Goal: Task Accomplishment & Management: Manage account settings

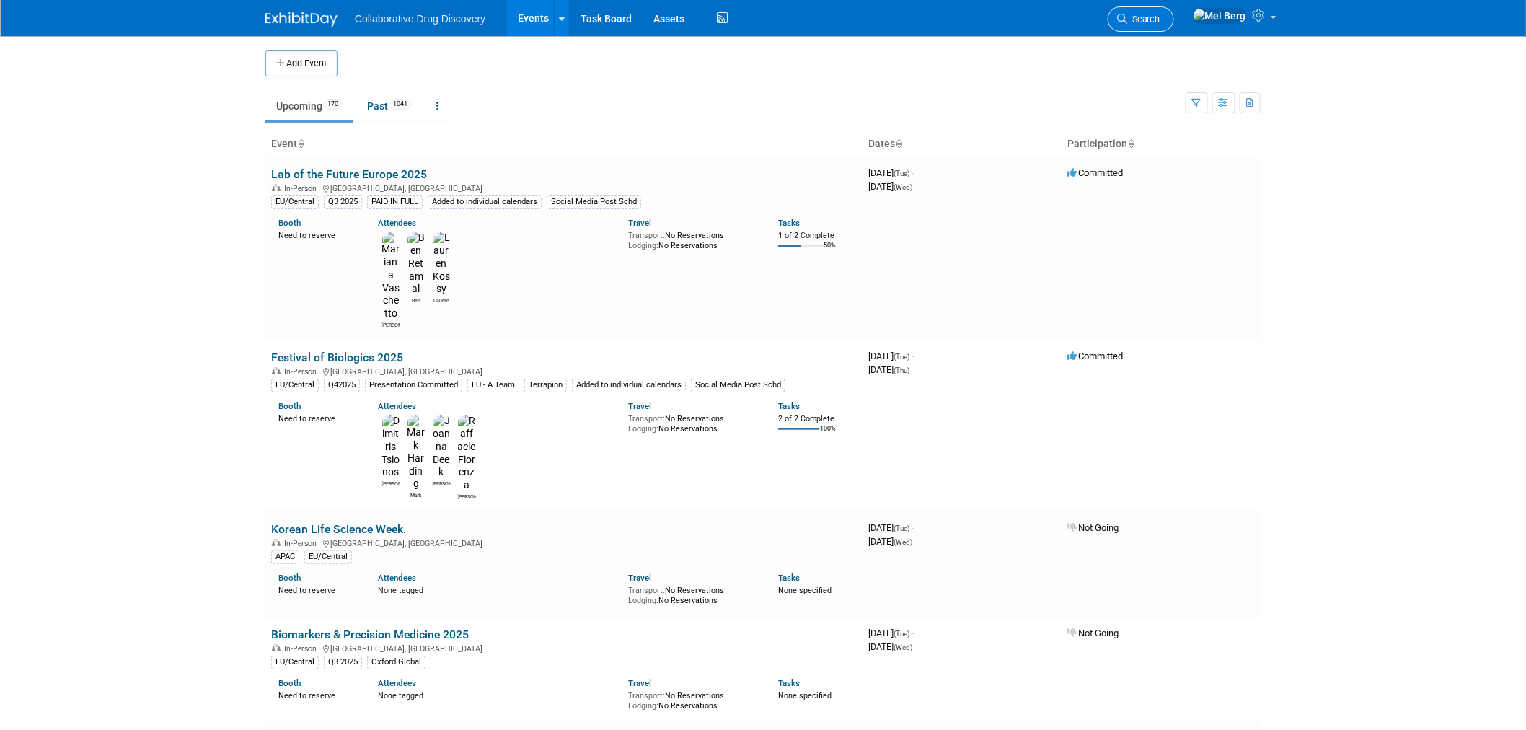
click at [1174, 12] on link "Search" at bounding box center [1141, 18] width 66 height 25
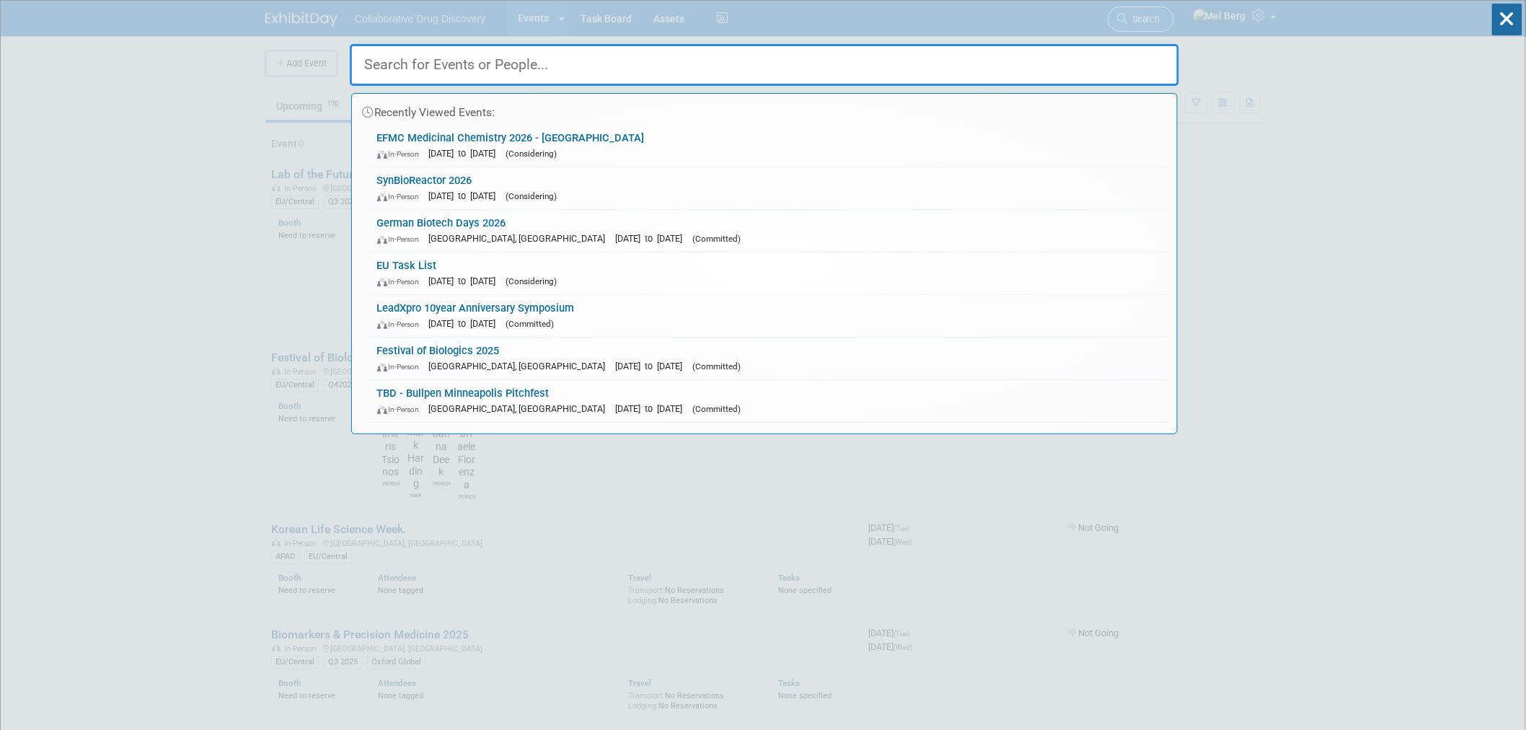
paste input "Medicinal Chemistry"
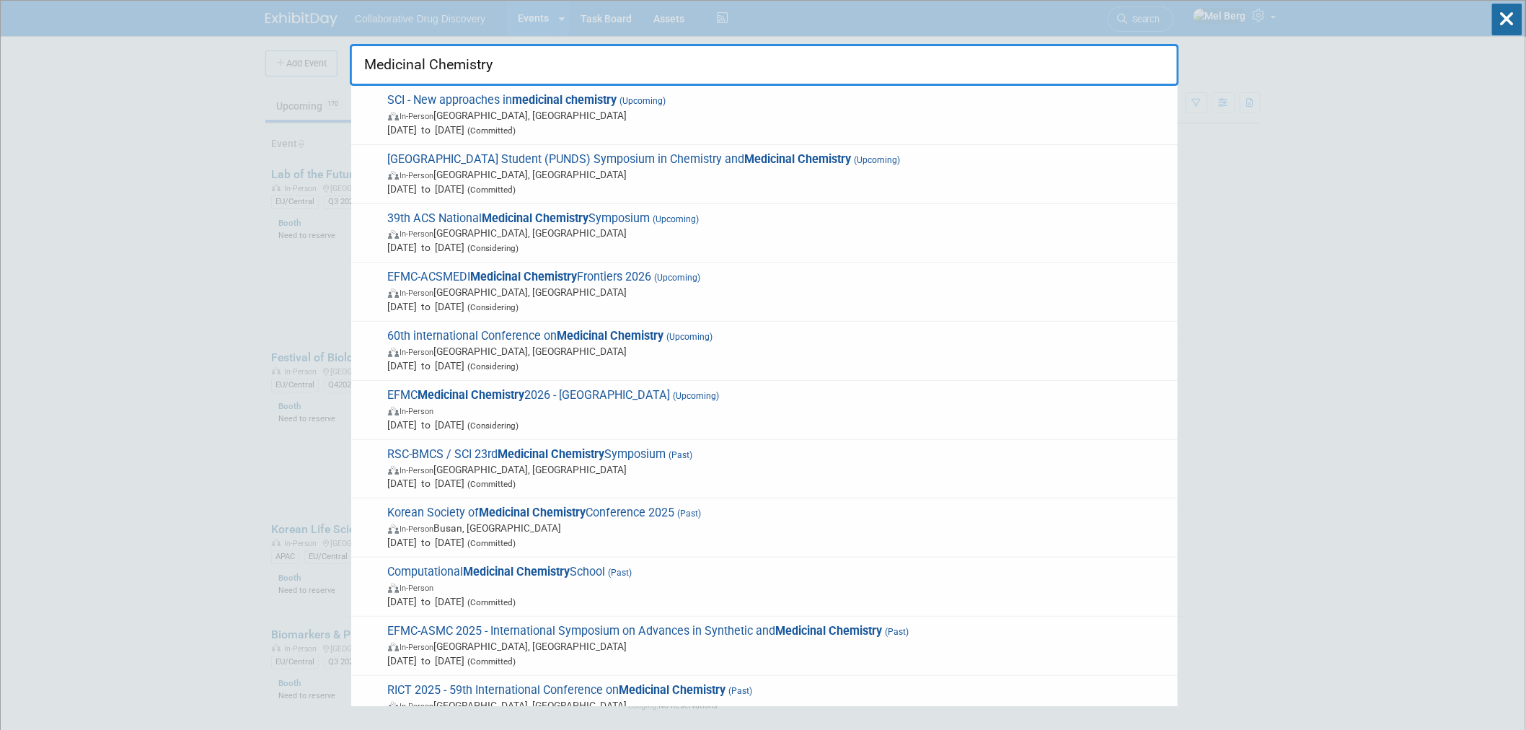
drag, startPoint x: 625, startPoint y: 63, endPoint x: 148, endPoint y: 91, distance: 478.2
paste input "GP2A Conference on"
type input "GP2A Conference on Medicinal Chemistry"
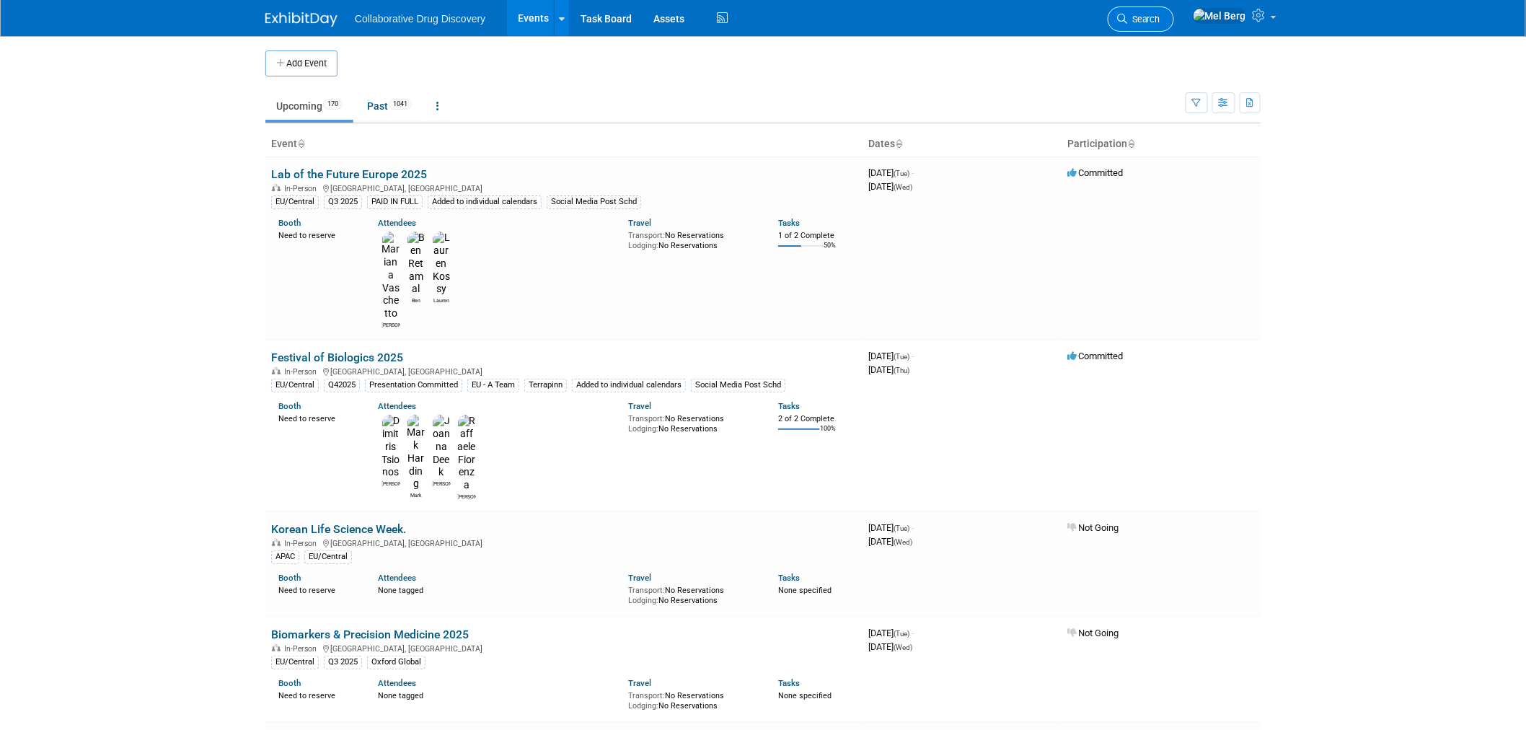
click at [1160, 20] on span "Search" at bounding box center [1143, 19] width 33 height 11
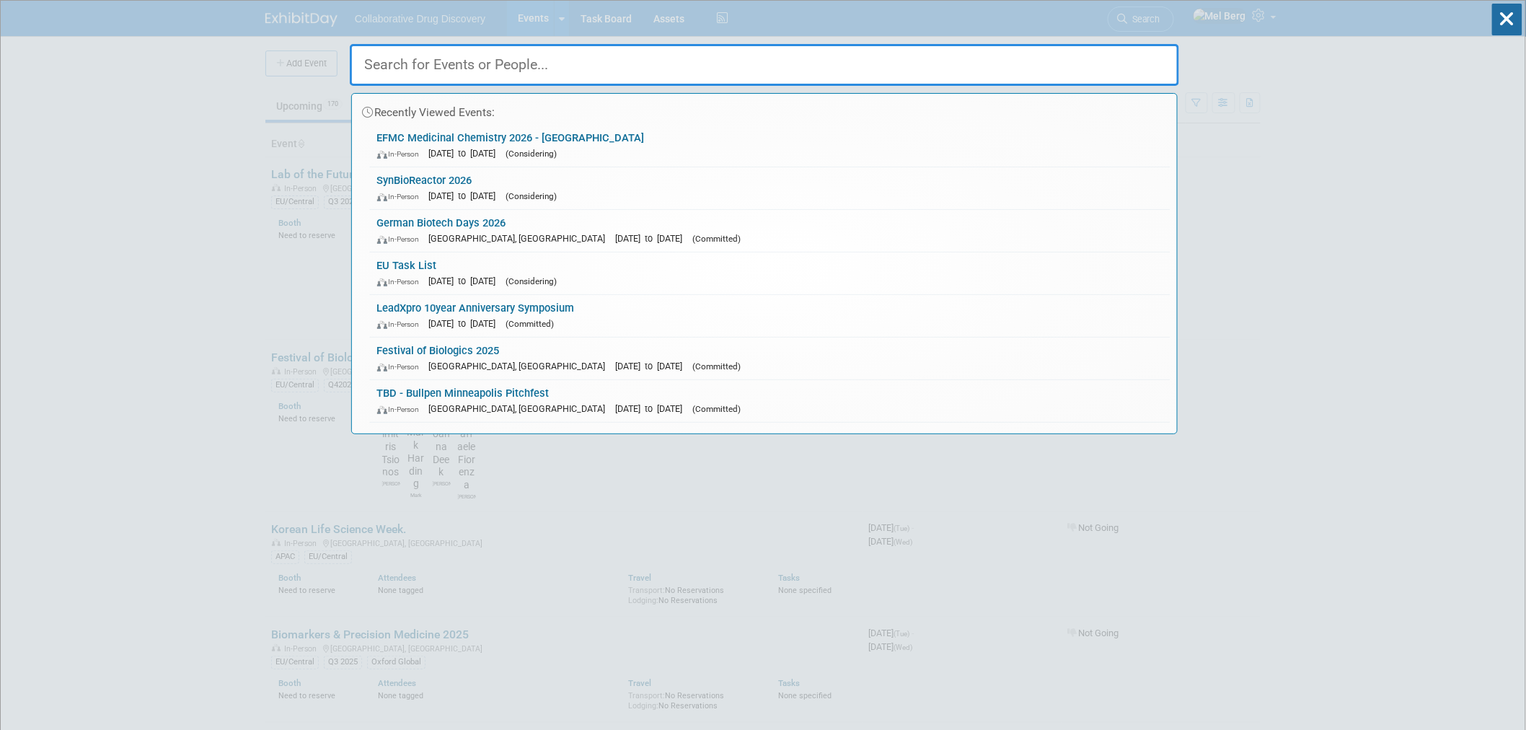
paste input "GP2A Conference on Medicinal Chemistry"
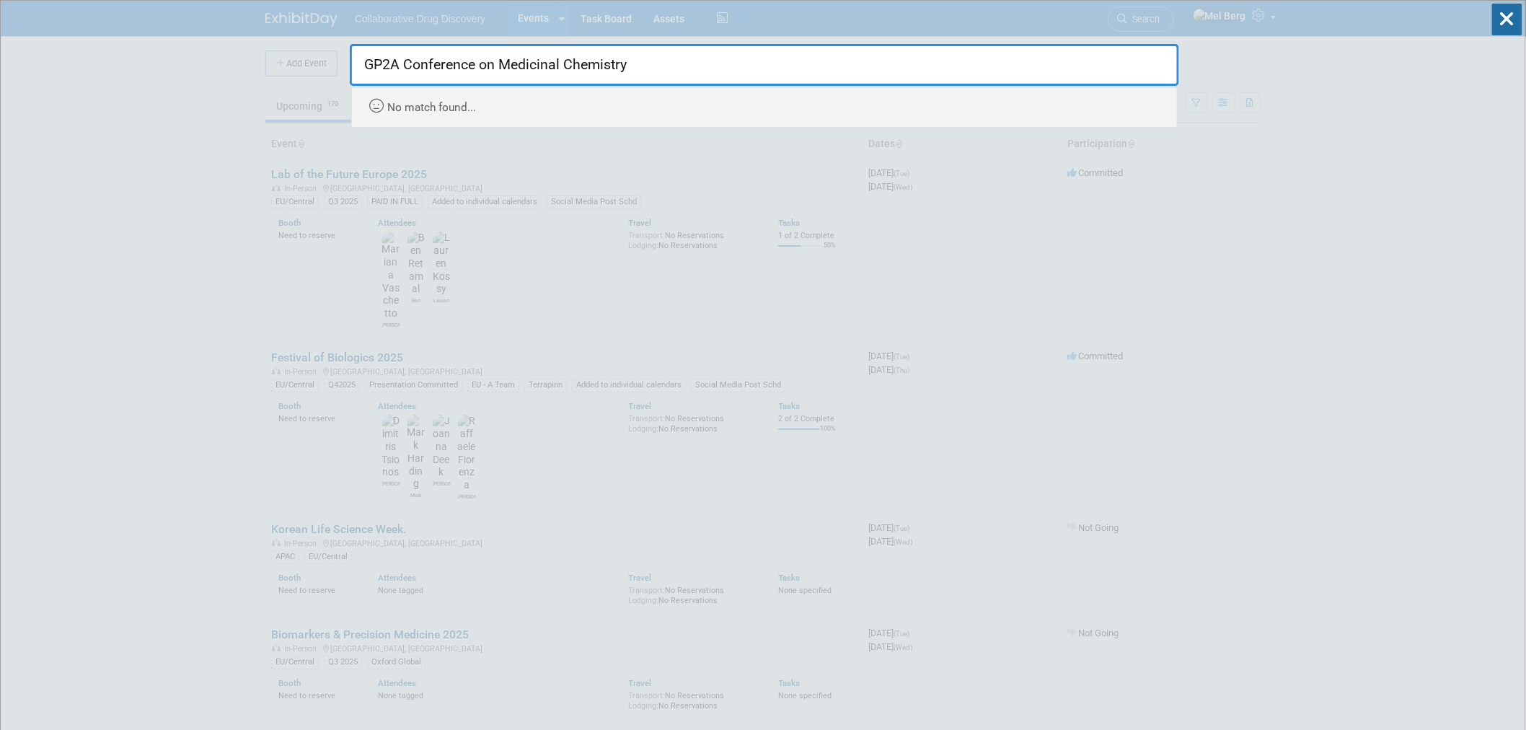
type input "GP2A Conference on Medicinal Chemistry"
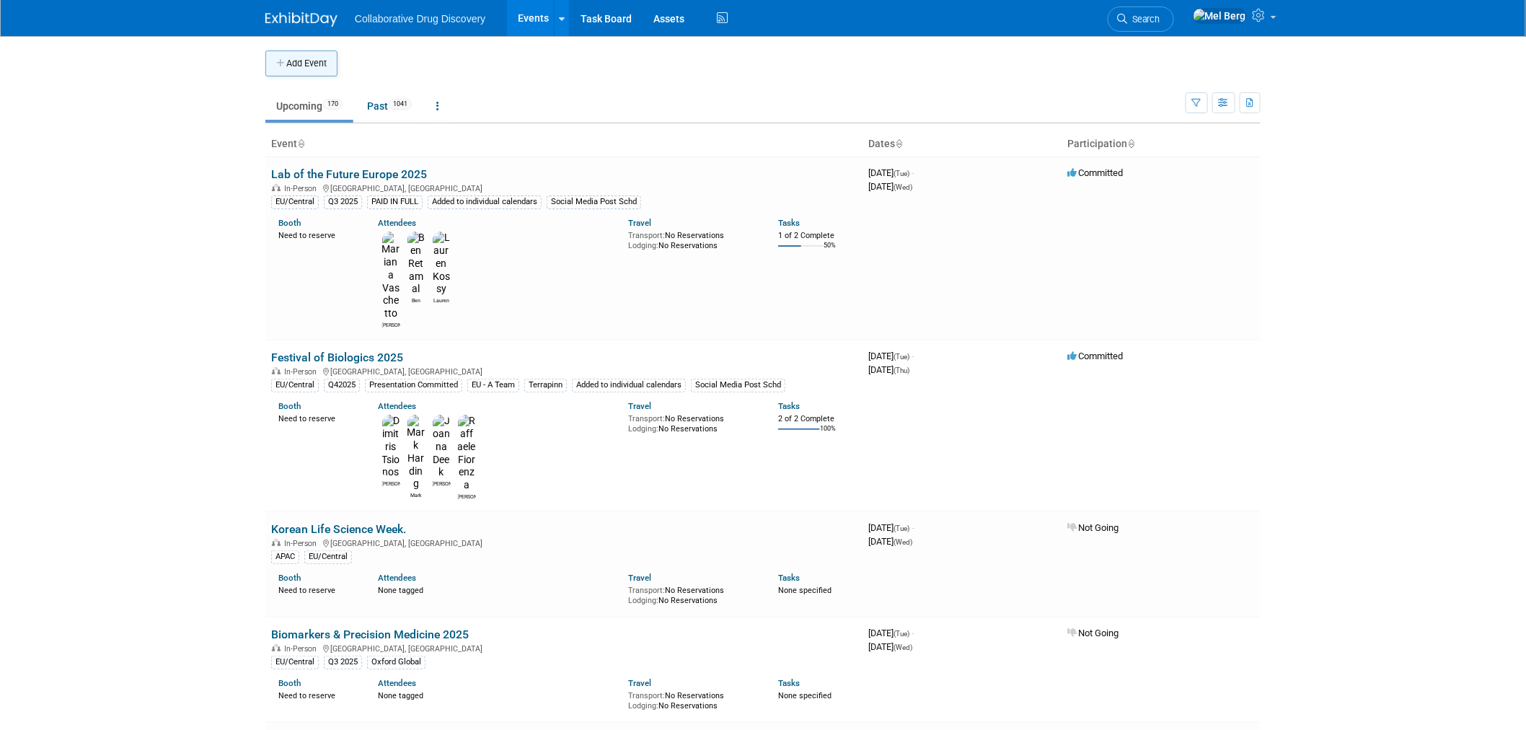
click at [314, 66] on button "Add Event" at bounding box center [301, 63] width 72 height 26
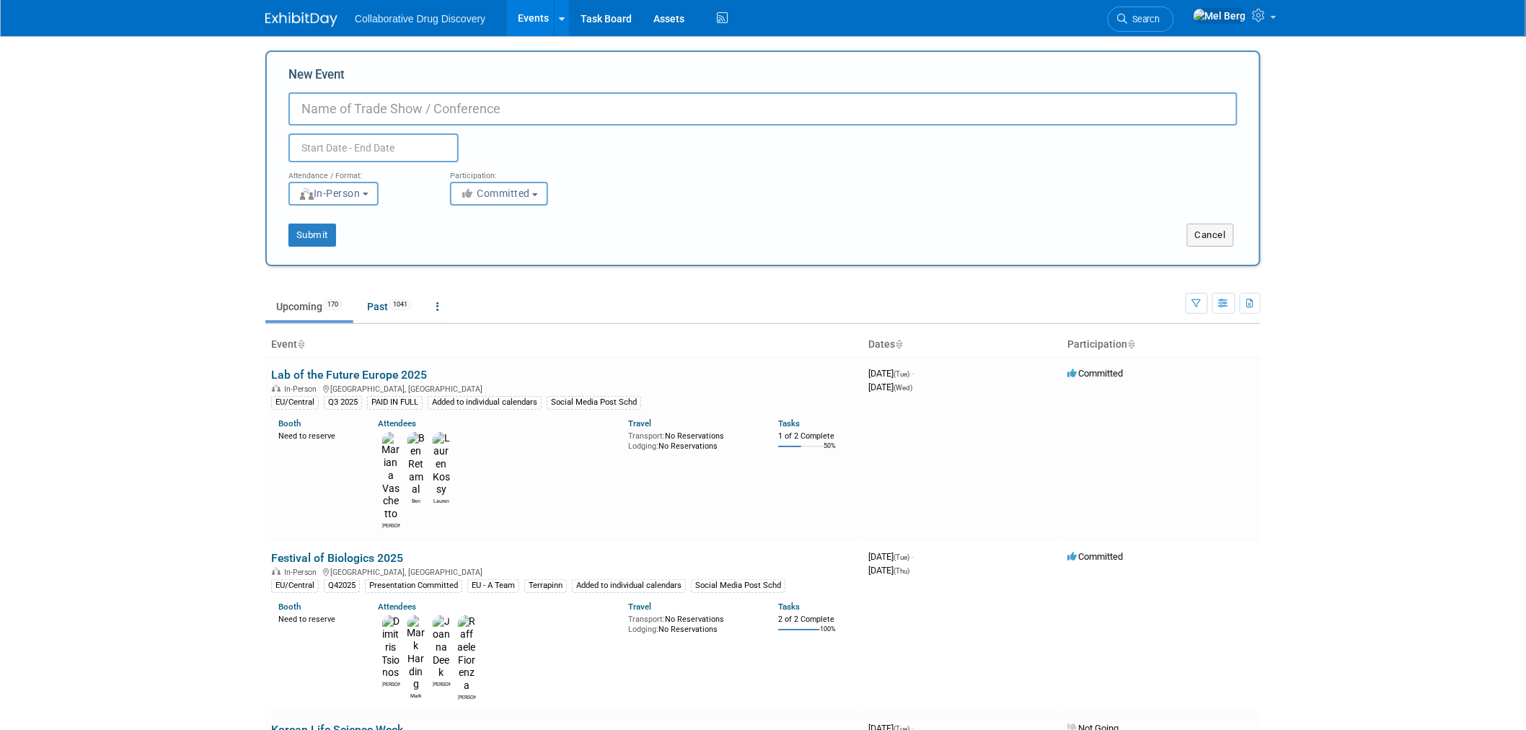
paste input "GP2A Conference on Medicinal Chemistry"
paste input "34th Annual"
type input "34th Annual GP2A Conference on Medicinal Chemistry"
click at [394, 142] on input "text" at bounding box center [373, 147] width 170 height 29
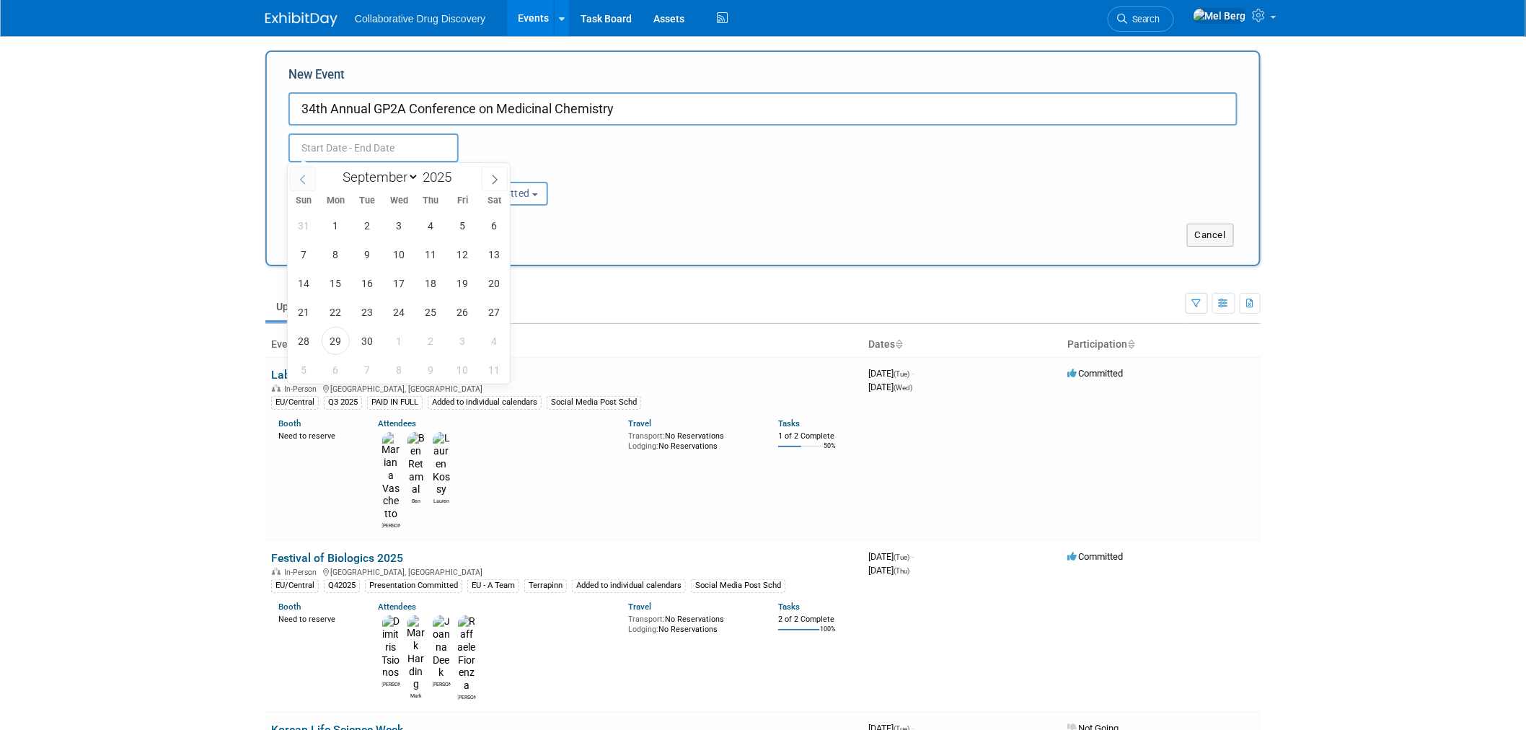
click at [299, 185] on span at bounding box center [303, 179] width 26 height 25
select select "7"
click at [365, 339] on span "26" at bounding box center [367, 341] width 28 height 28
click at [428, 337] on span "28" at bounding box center [431, 341] width 28 height 28
type input "[DATE] to [DATE]"
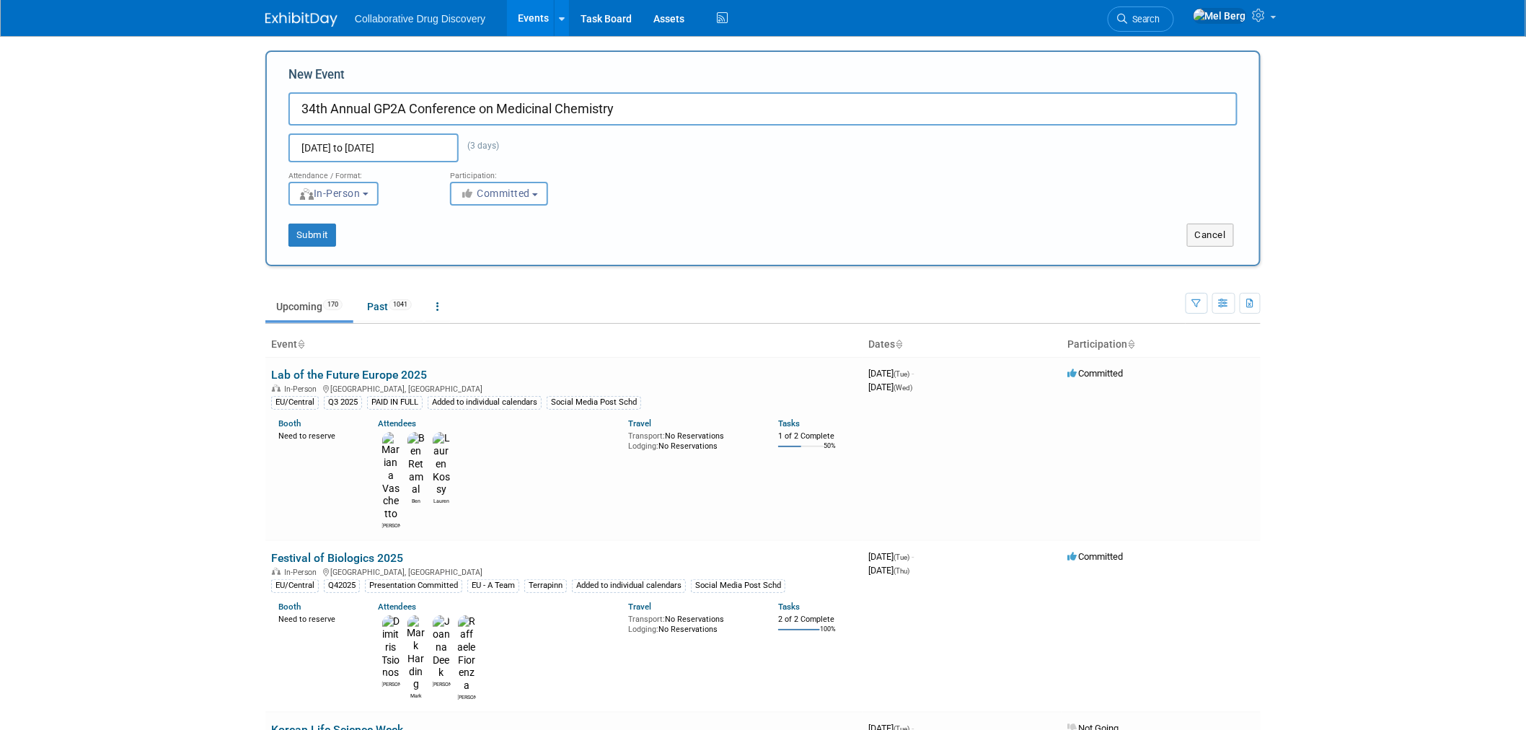
click at [407, 149] on input "[DATE] to [DATE]" at bounding box center [373, 147] width 170 height 29
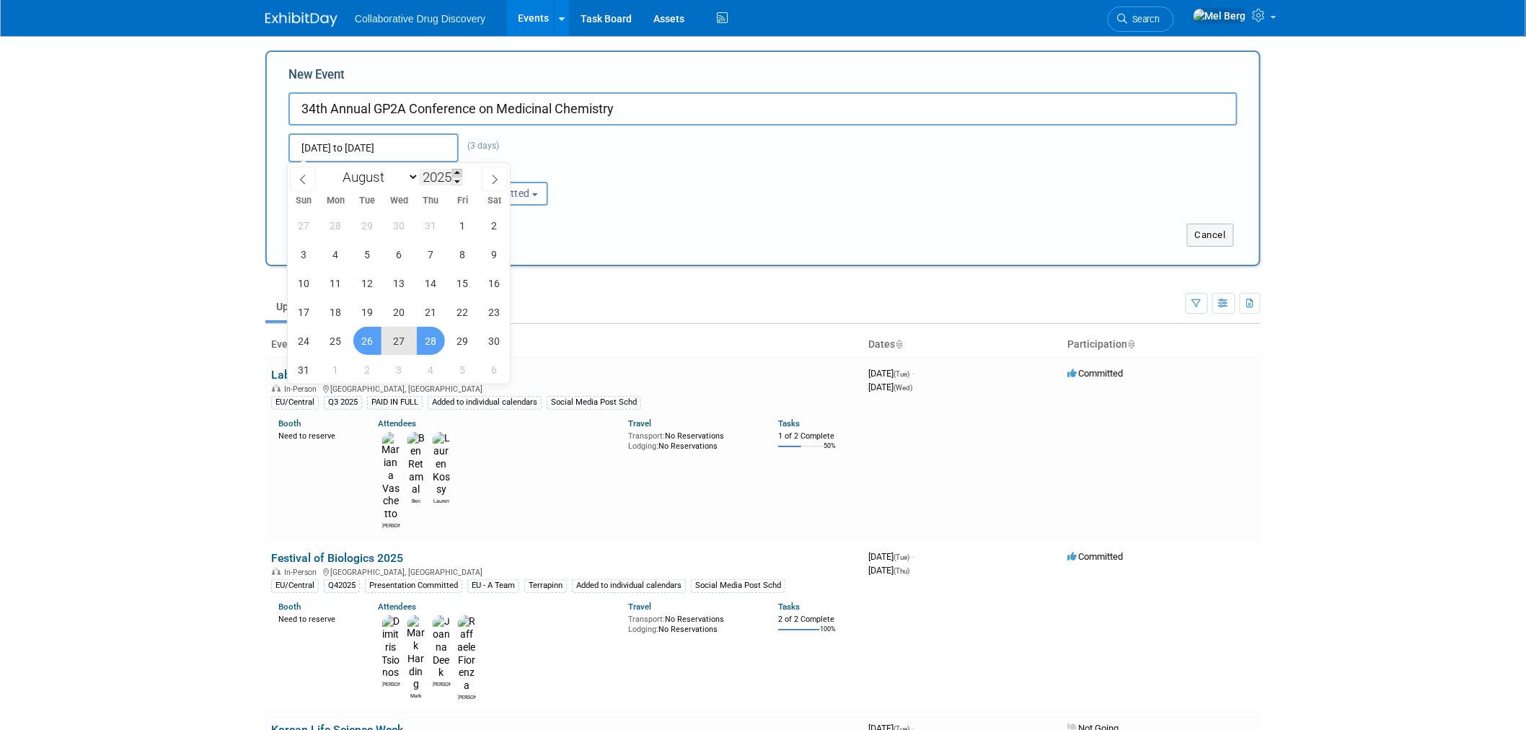
click at [458, 174] on span at bounding box center [457, 173] width 10 height 9
type input "2026"
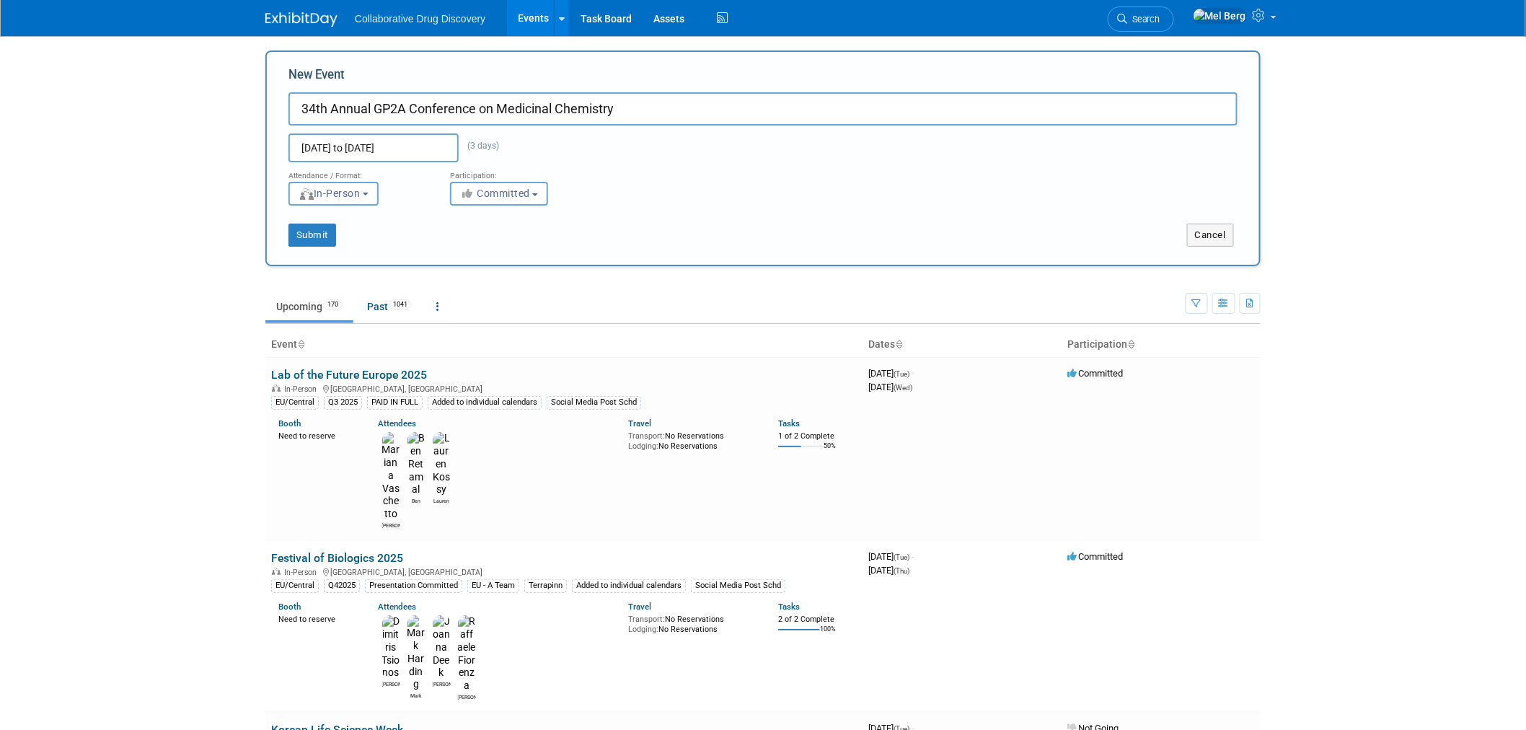
click at [624, 157] on div "Aug 26, 2025 to Aug 28, 2025 (3 days) Duplicate Event Warning" at bounding box center [763, 143] width 971 height 37
click at [522, 191] on span "Committed" at bounding box center [495, 193] width 70 height 12
click at [505, 242] on label "Considering" at bounding box center [505, 248] width 95 height 19
click at [464, 244] on input "Considering" at bounding box center [458, 248] width 9 height 9
select select "2"
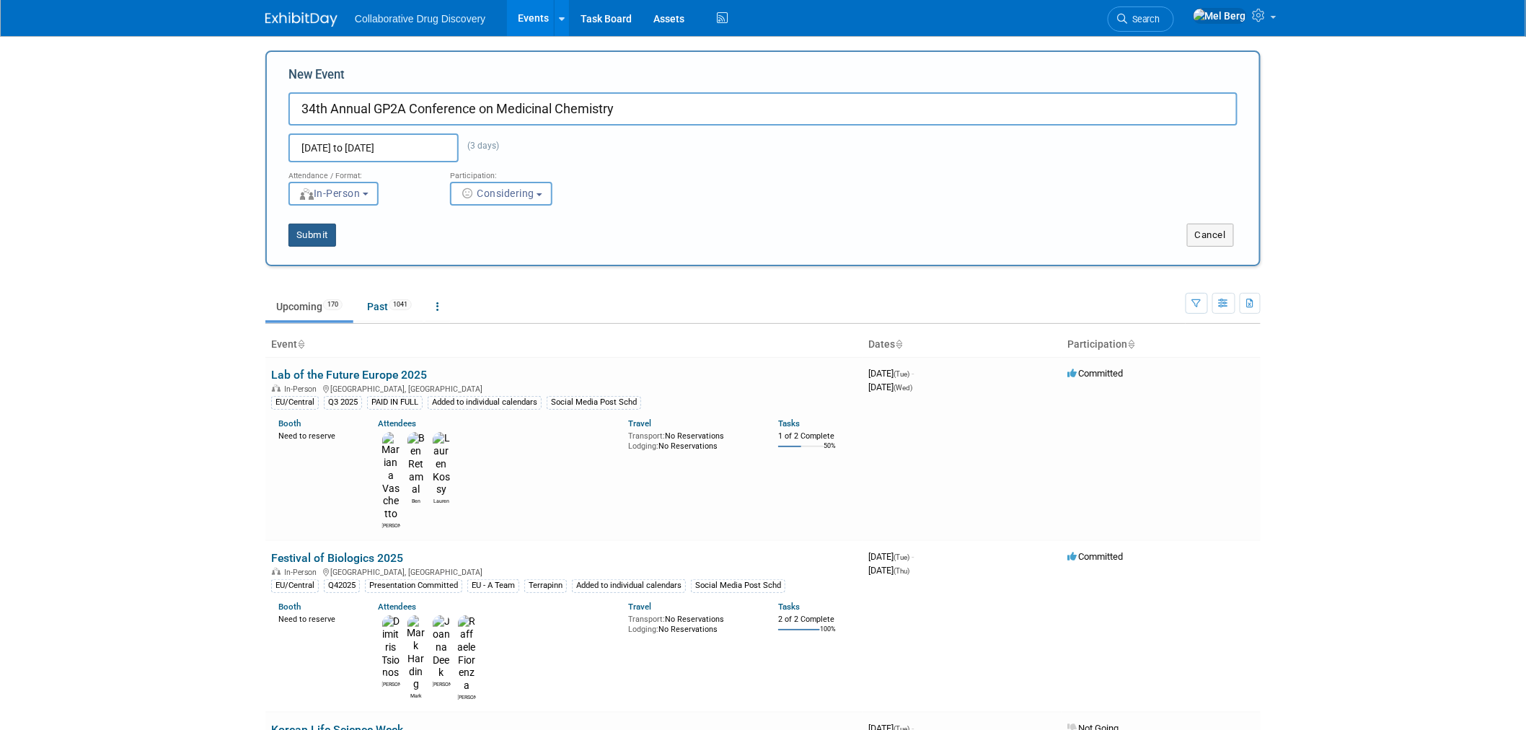
click at [316, 235] on button "Submit" at bounding box center [312, 235] width 48 height 23
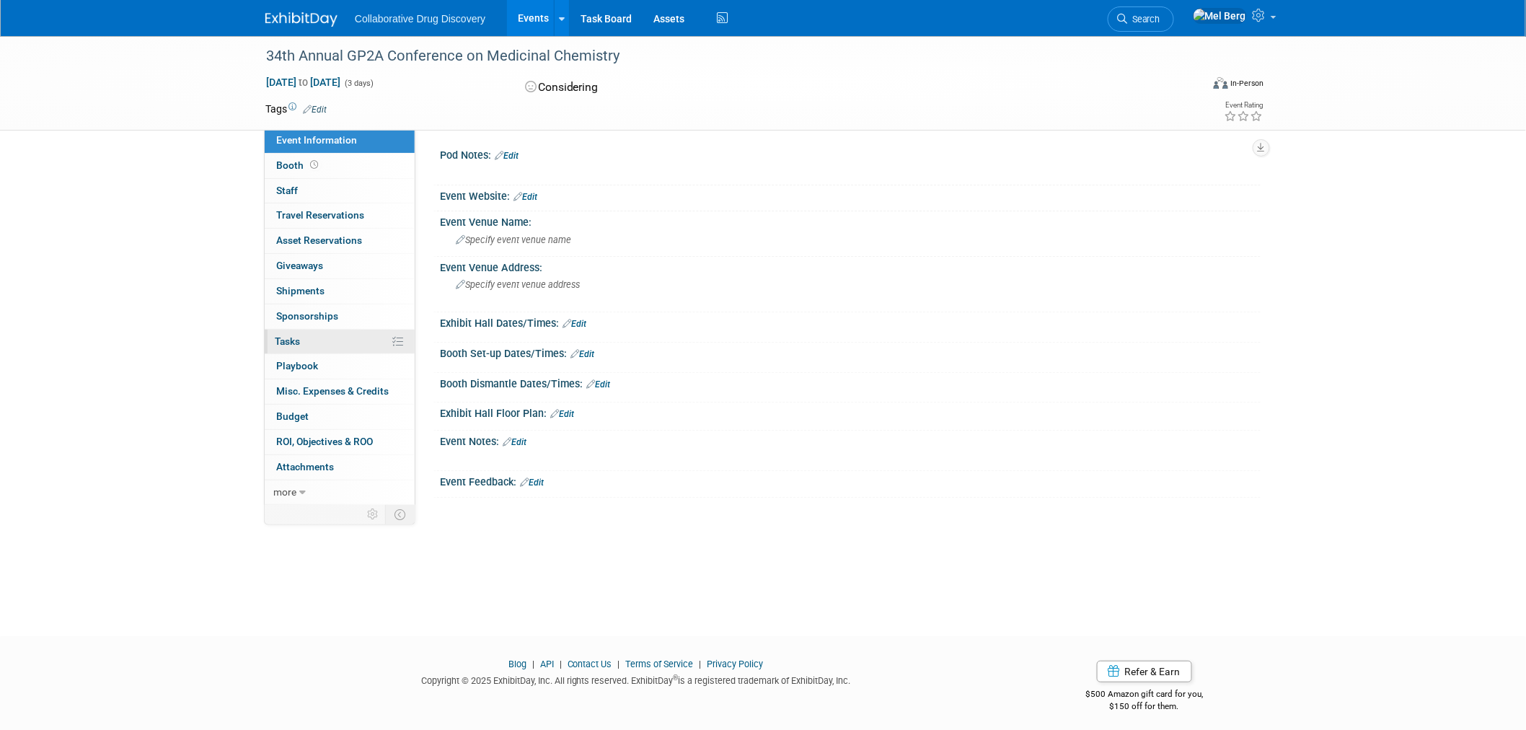
click at [402, 336] on icon at bounding box center [397, 341] width 11 height 11
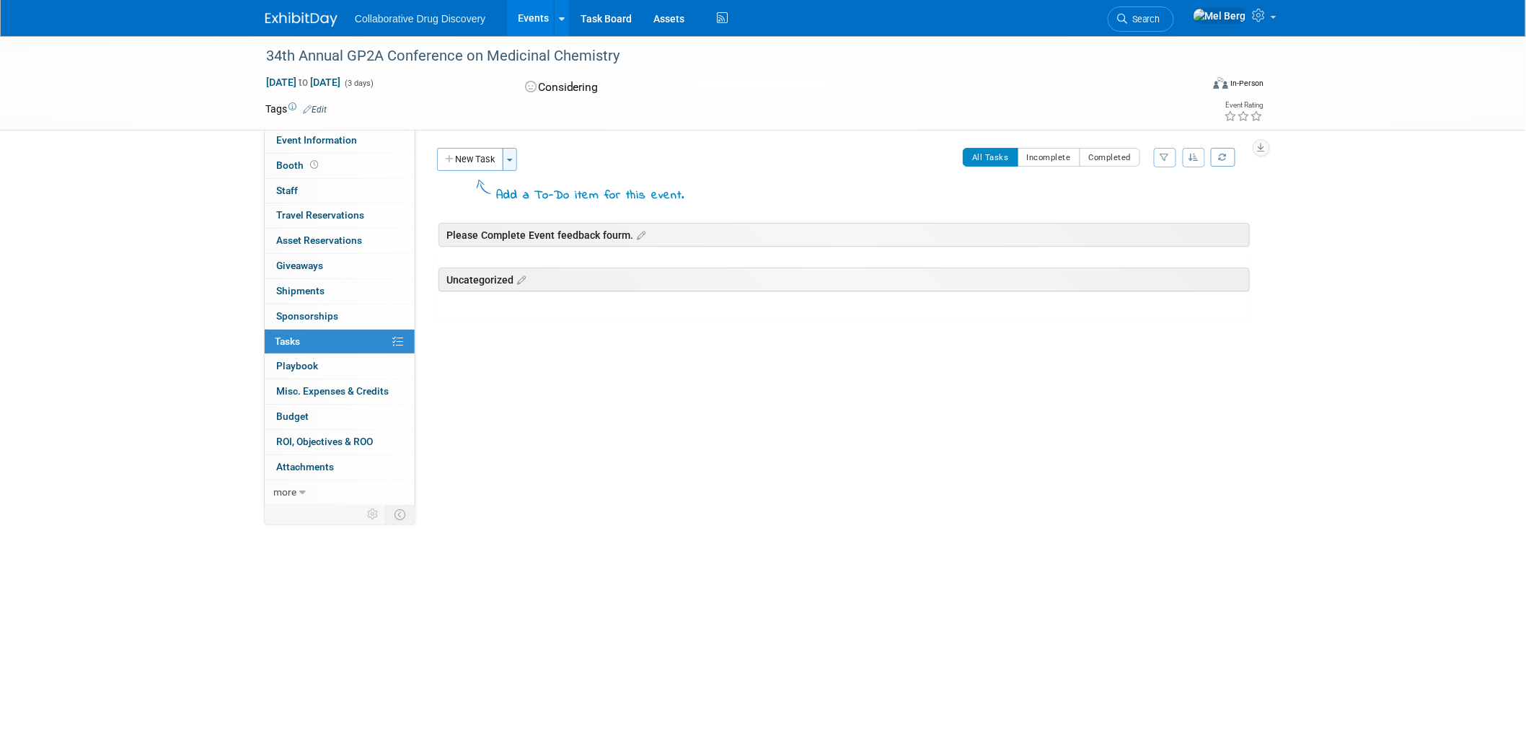
click at [515, 159] on button "Toggle Dropdown" at bounding box center [510, 159] width 14 height 23
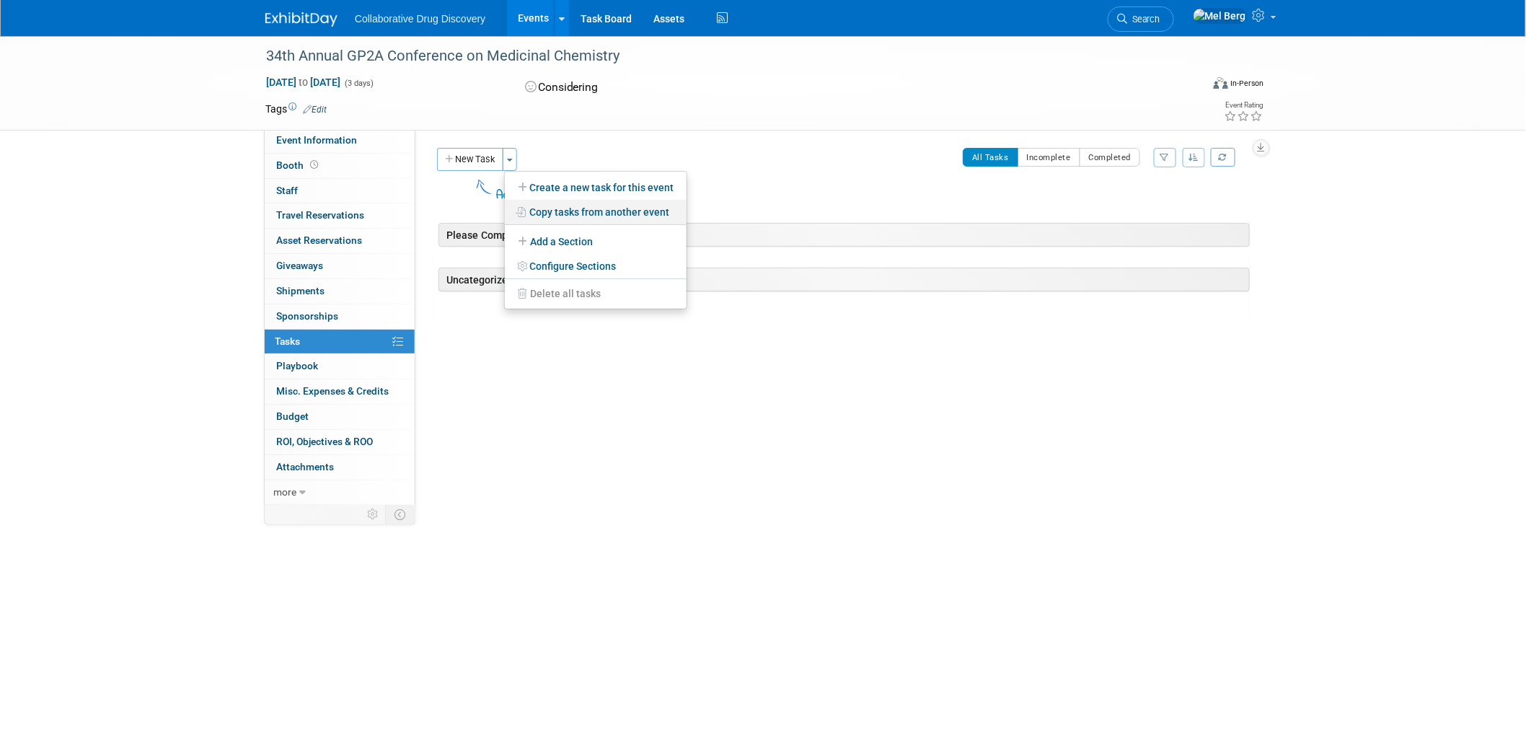
click at [635, 206] on link "Copy tasks from another event" at bounding box center [596, 212] width 182 height 25
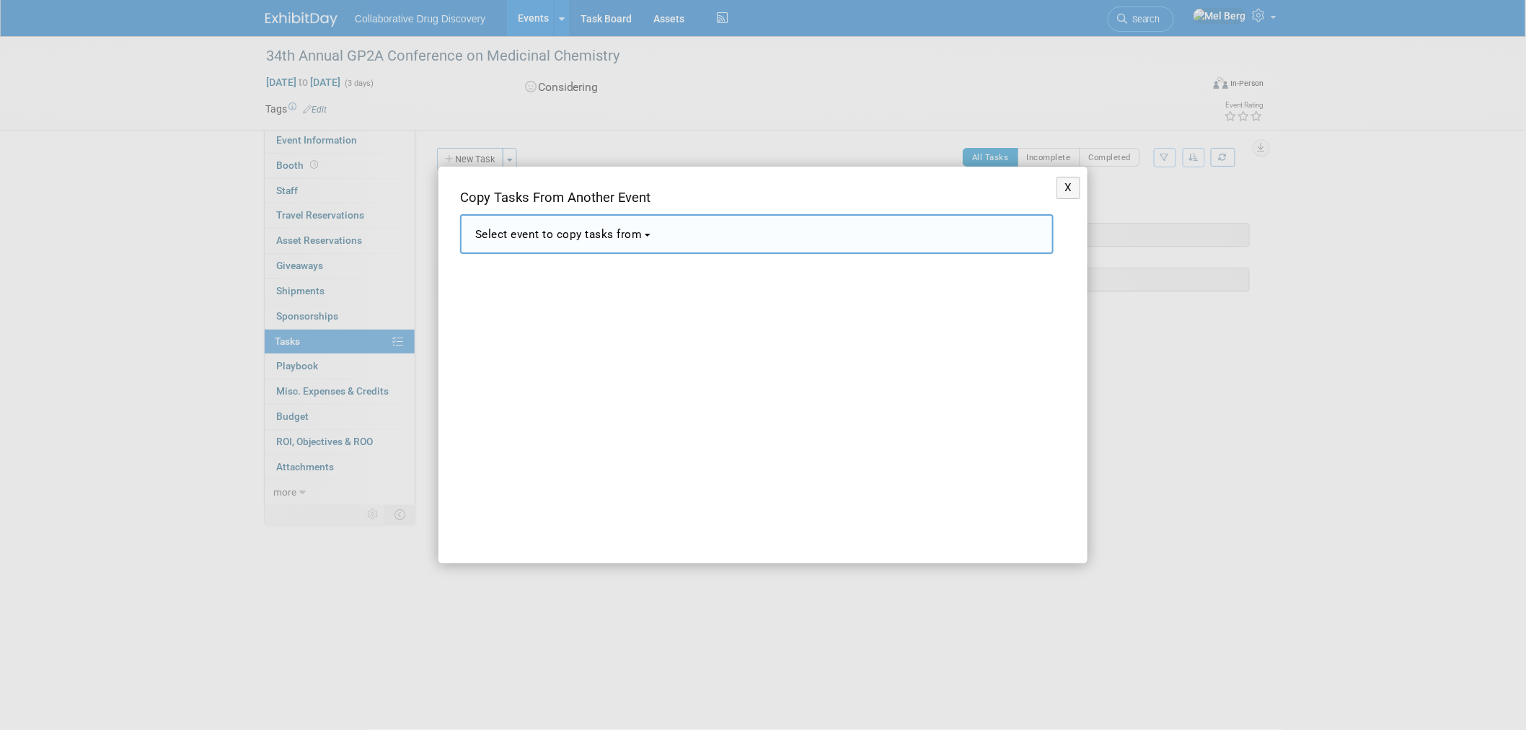
click at [648, 231] on button "Select event to copy tasks from" at bounding box center [756, 234] width 593 height 40
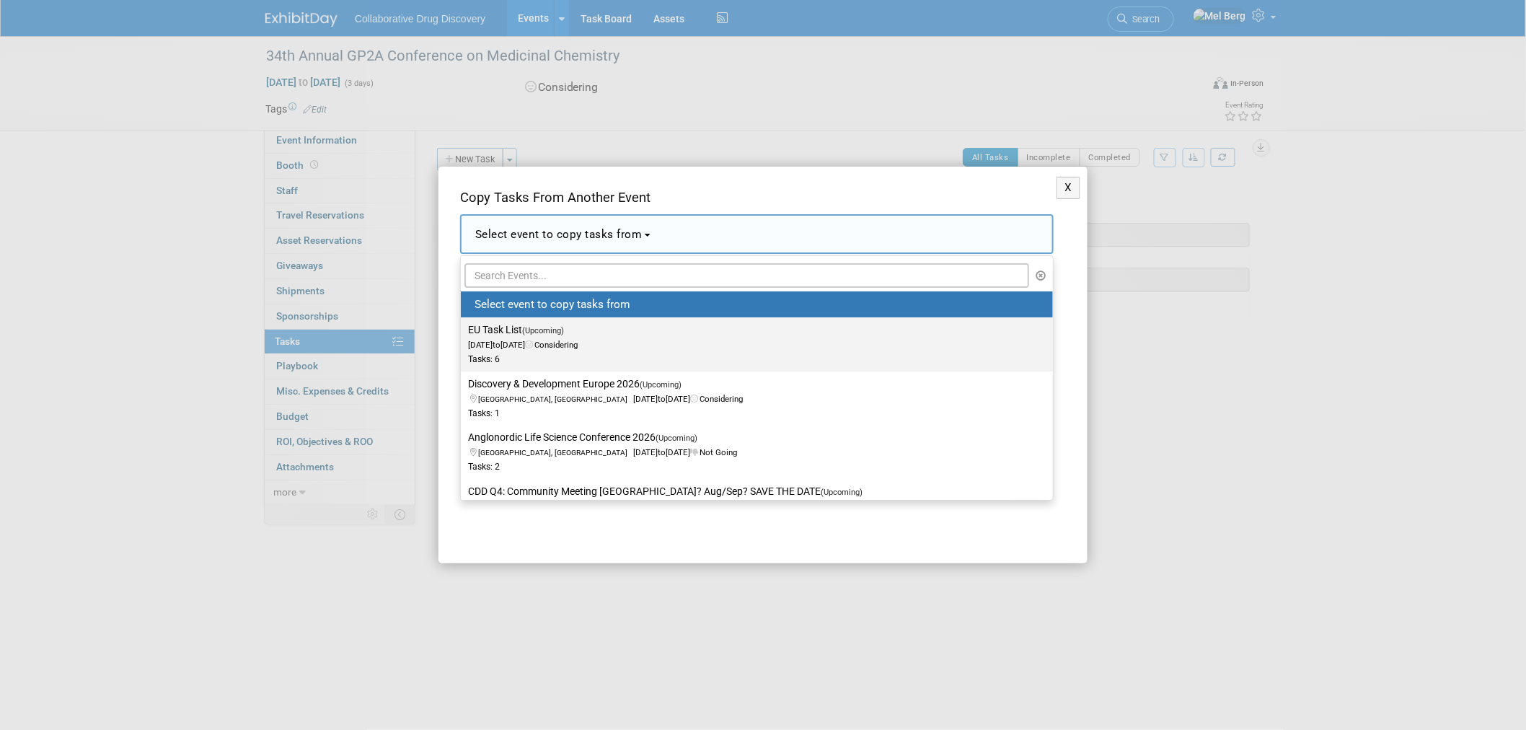
click at [587, 334] on label "EU Task List (Upcoming) [DATE] to [DATE] Considering Tasks: 6" at bounding box center [753, 344] width 570 height 48
click at [463, 334] on input "EU Task List (Upcoming) [DATE] to [DATE] Considering Tasks: 6" at bounding box center [458, 329] width 9 height 9
select select "11151932"
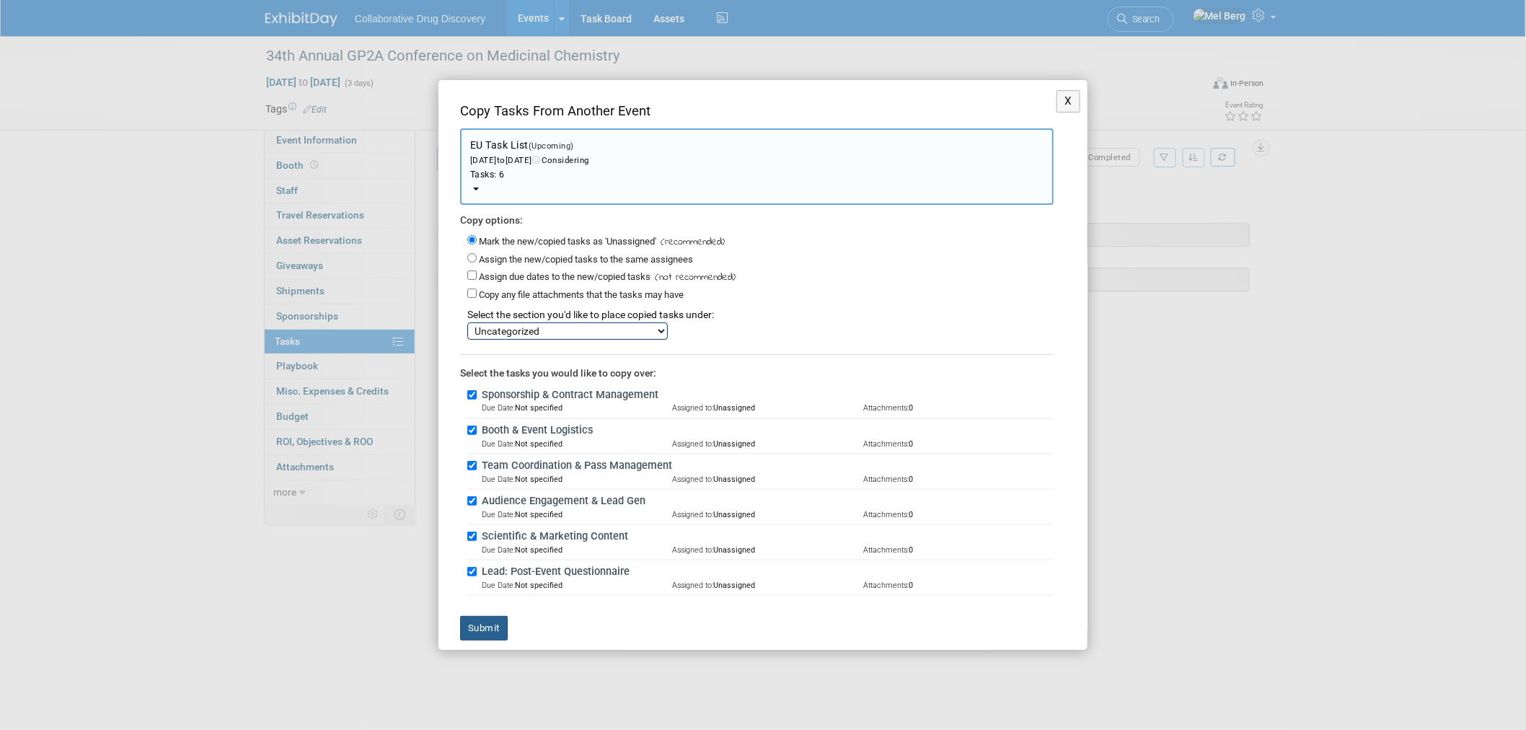
click at [492, 629] on button "Submit" at bounding box center [484, 628] width 48 height 25
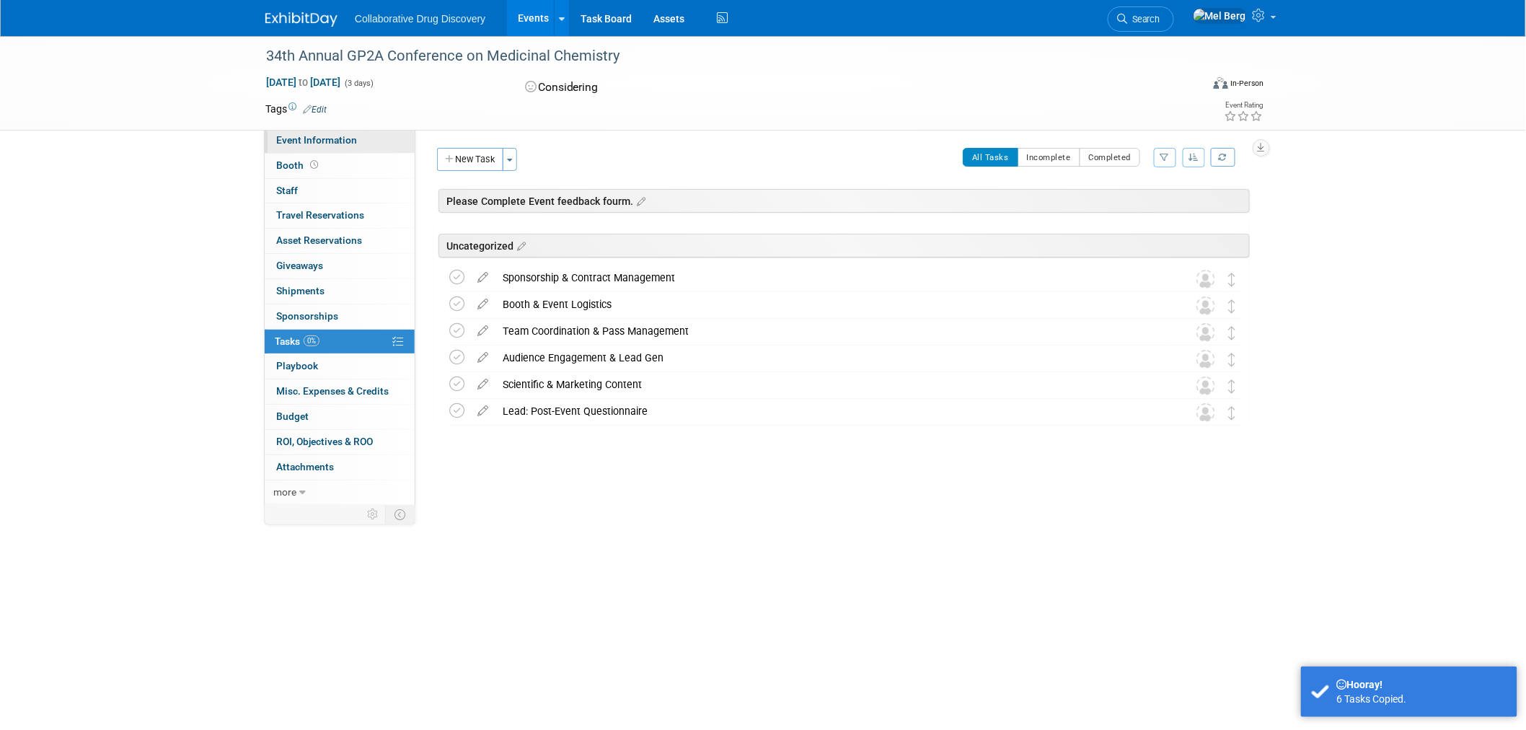
click at [299, 134] on span "Event Information" at bounding box center [316, 140] width 81 height 12
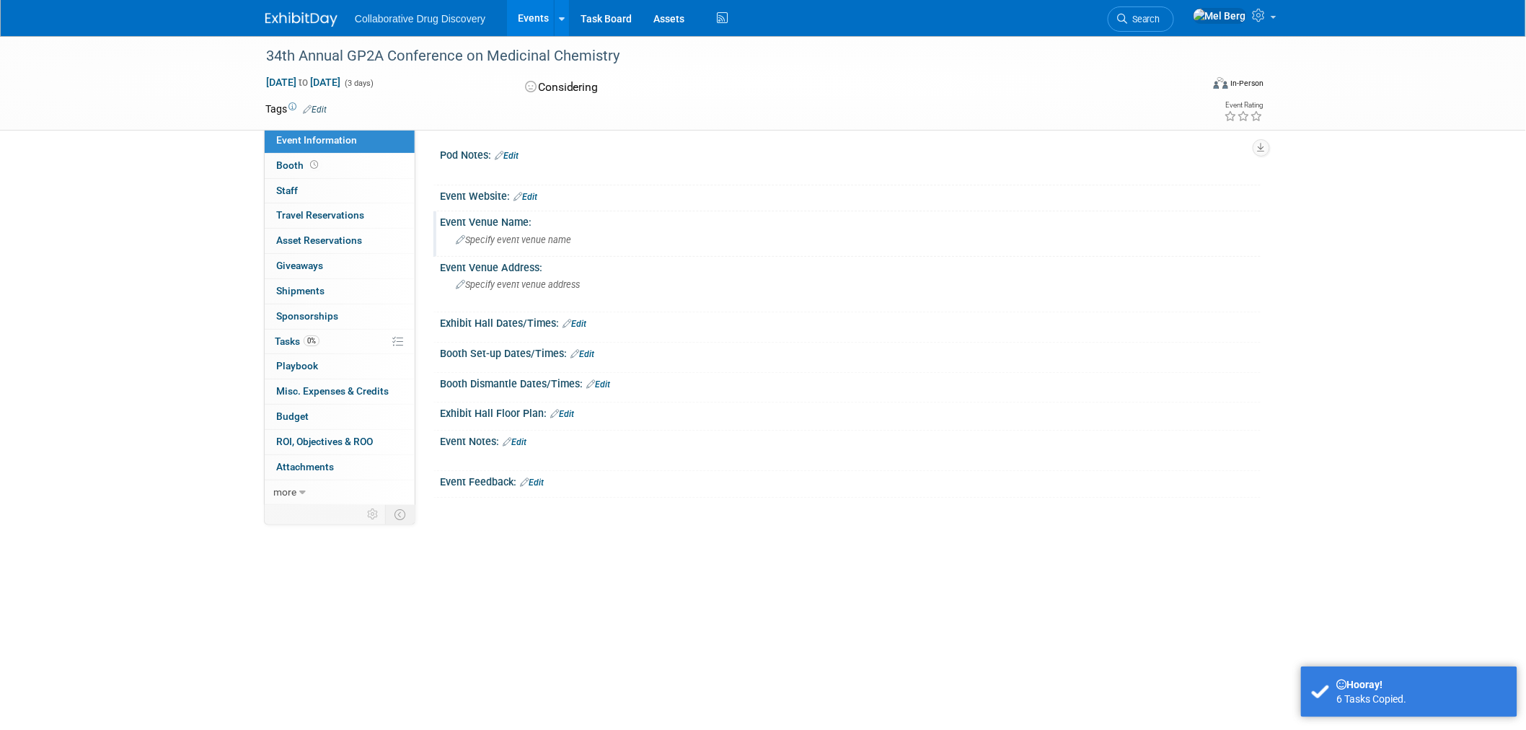
click at [524, 238] on span "Specify event venue name" at bounding box center [513, 239] width 115 height 11
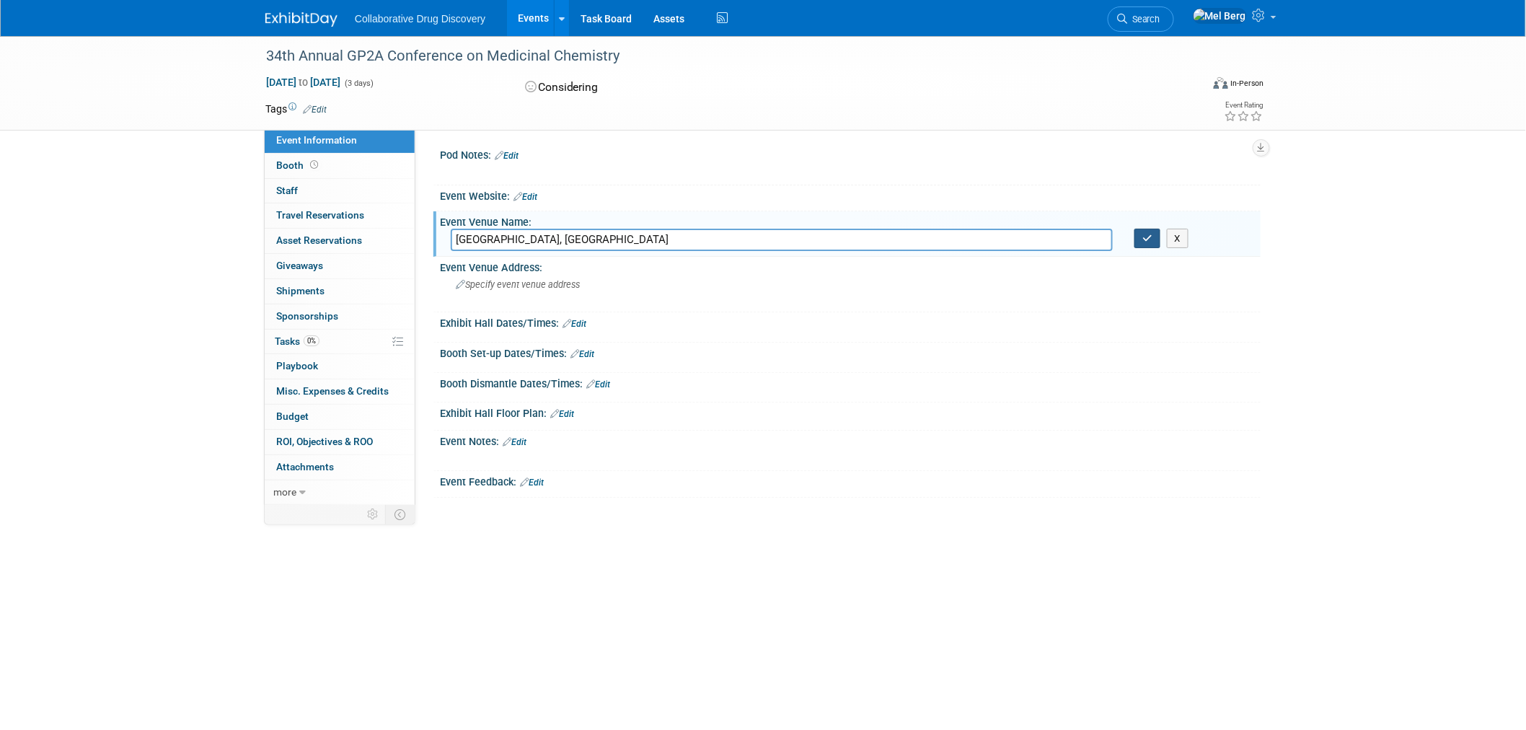
type input "[GEOGRAPHIC_DATA], [GEOGRAPHIC_DATA]"
click at [1136, 234] on button "button" at bounding box center [1147, 239] width 26 height 20
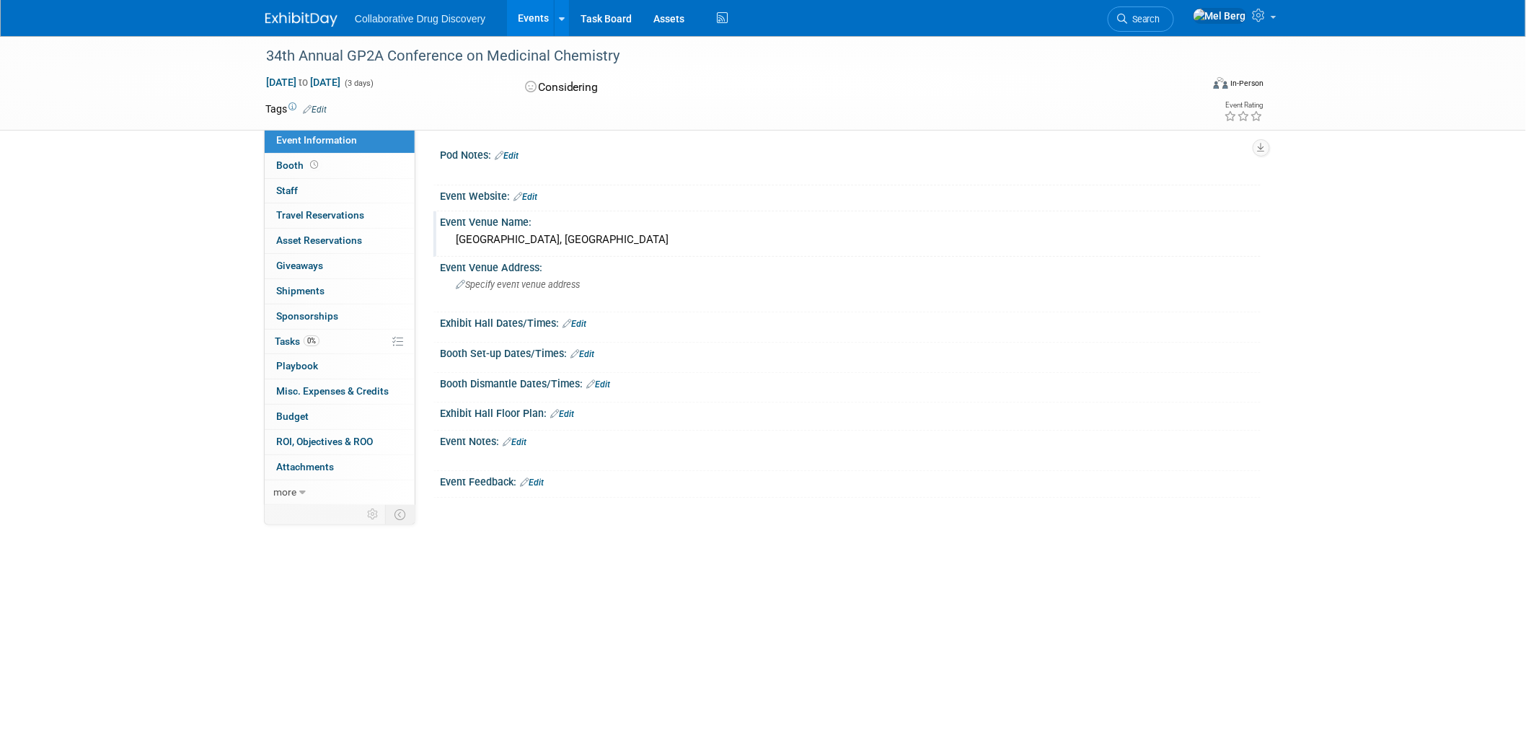
click at [522, 440] on link "Edit" at bounding box center [515, 442] width 24 height 10
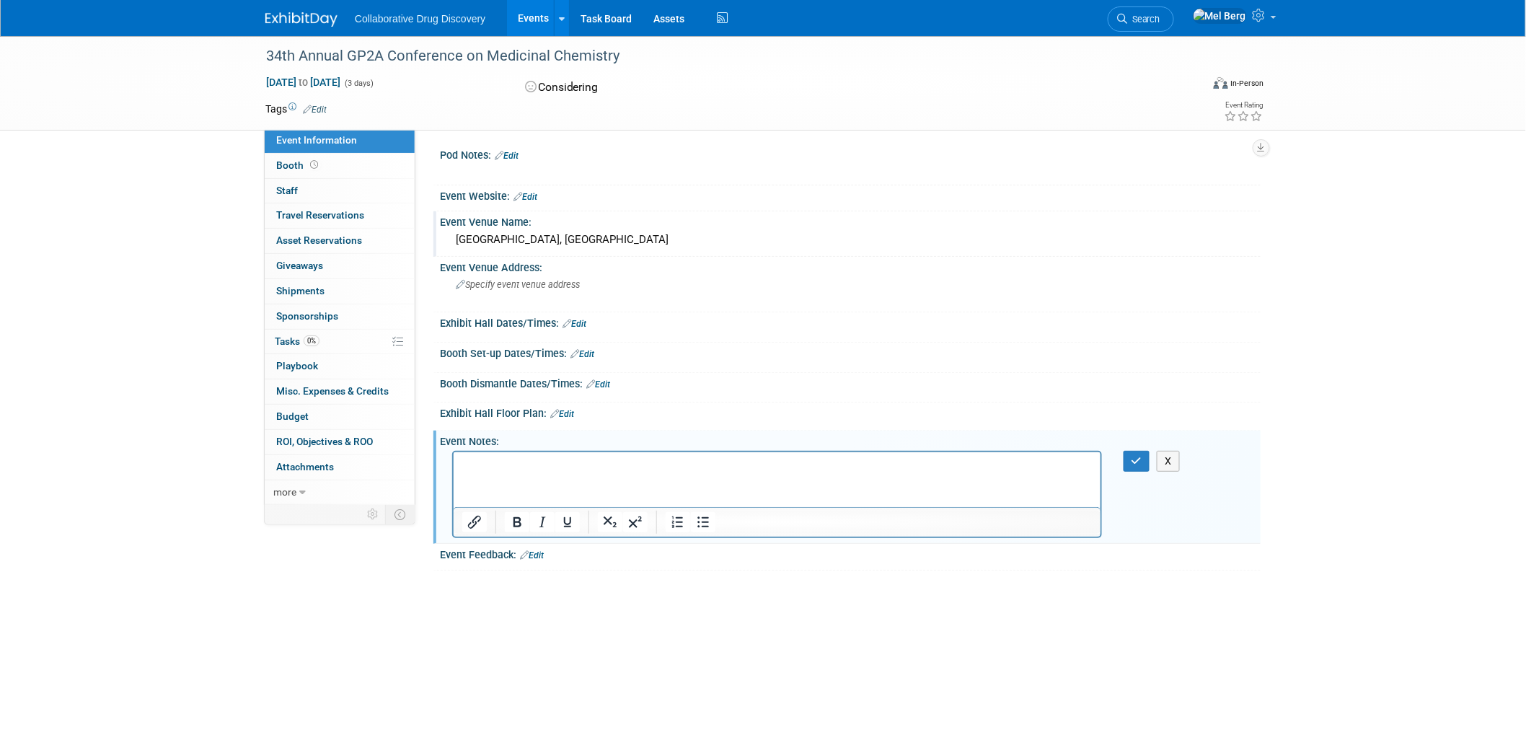
click at [629, 459] on p "Rich Text Area. Press ALT-0 for help." at bounding box center [776, 464] width 630 height 14
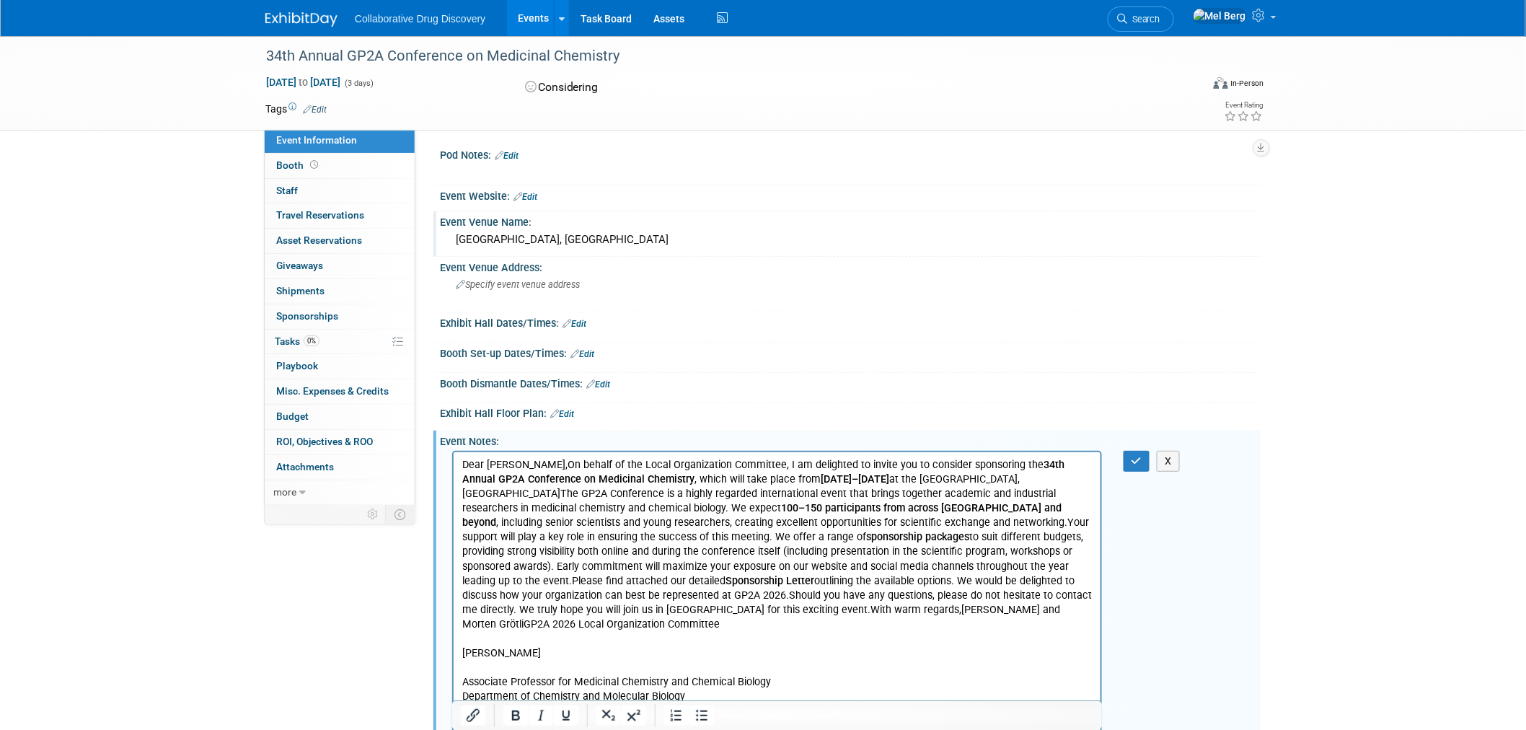
scroll to position [102, 0]
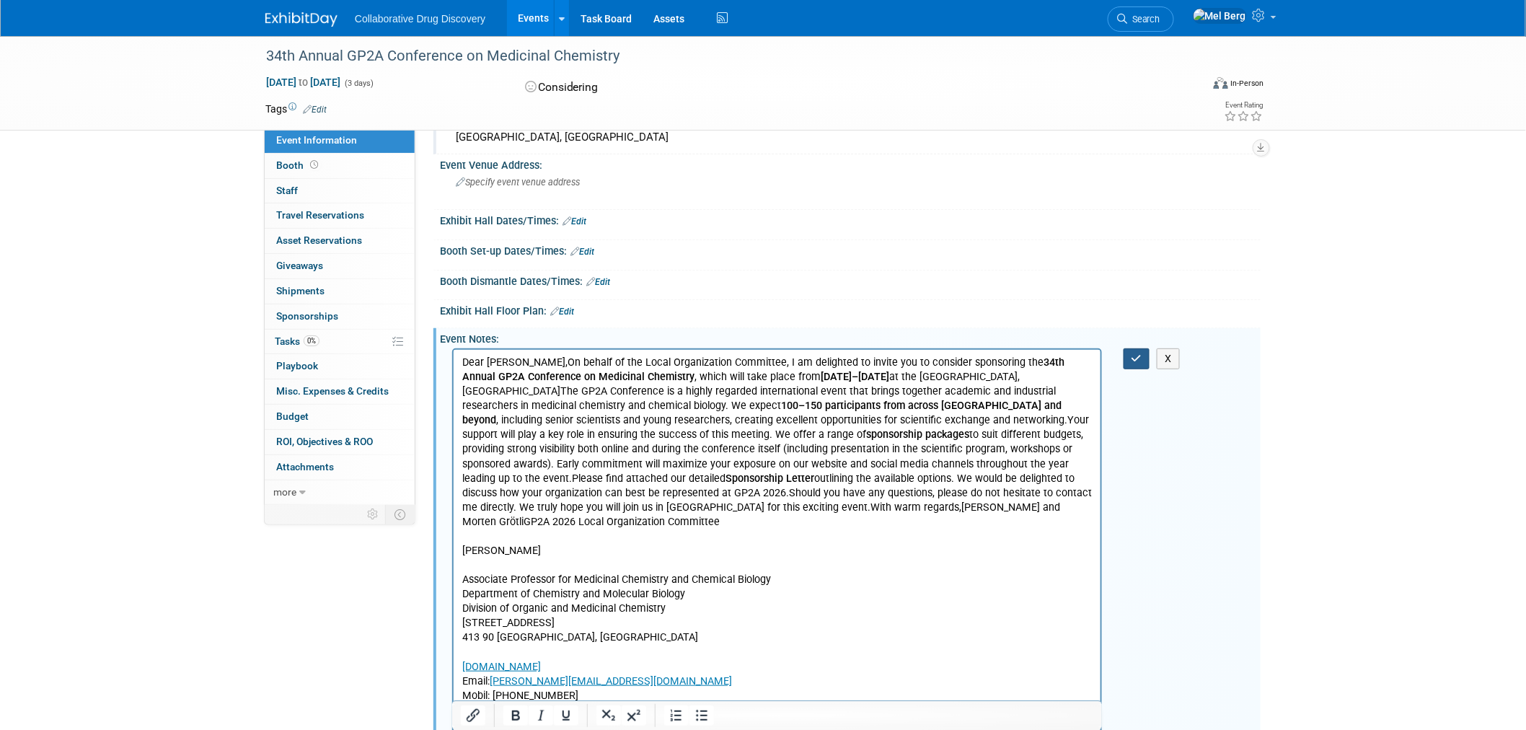
click at [1136, 353] on icon "button" at bounding box center [1136, 358] width 11 height 10
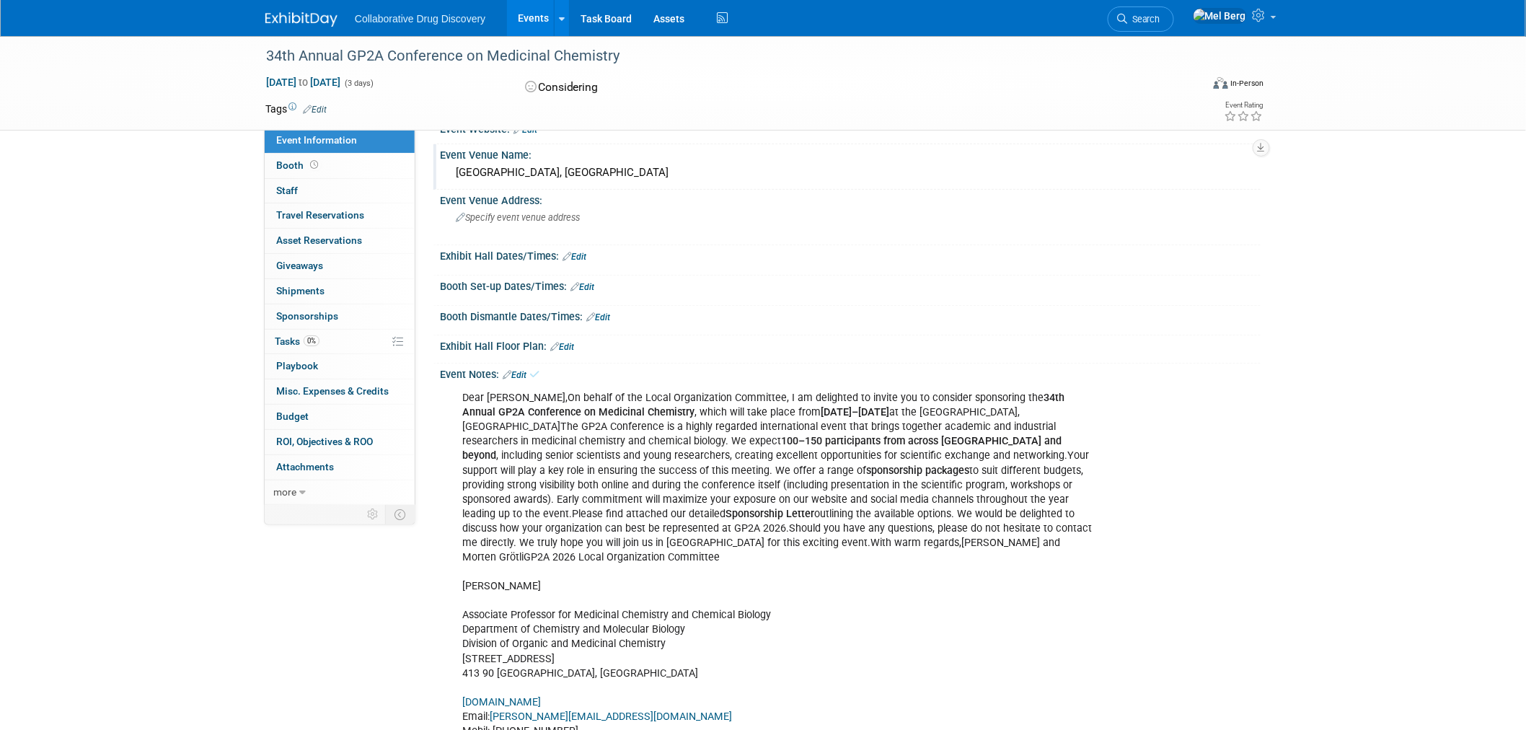
scroll to position [0, 0]
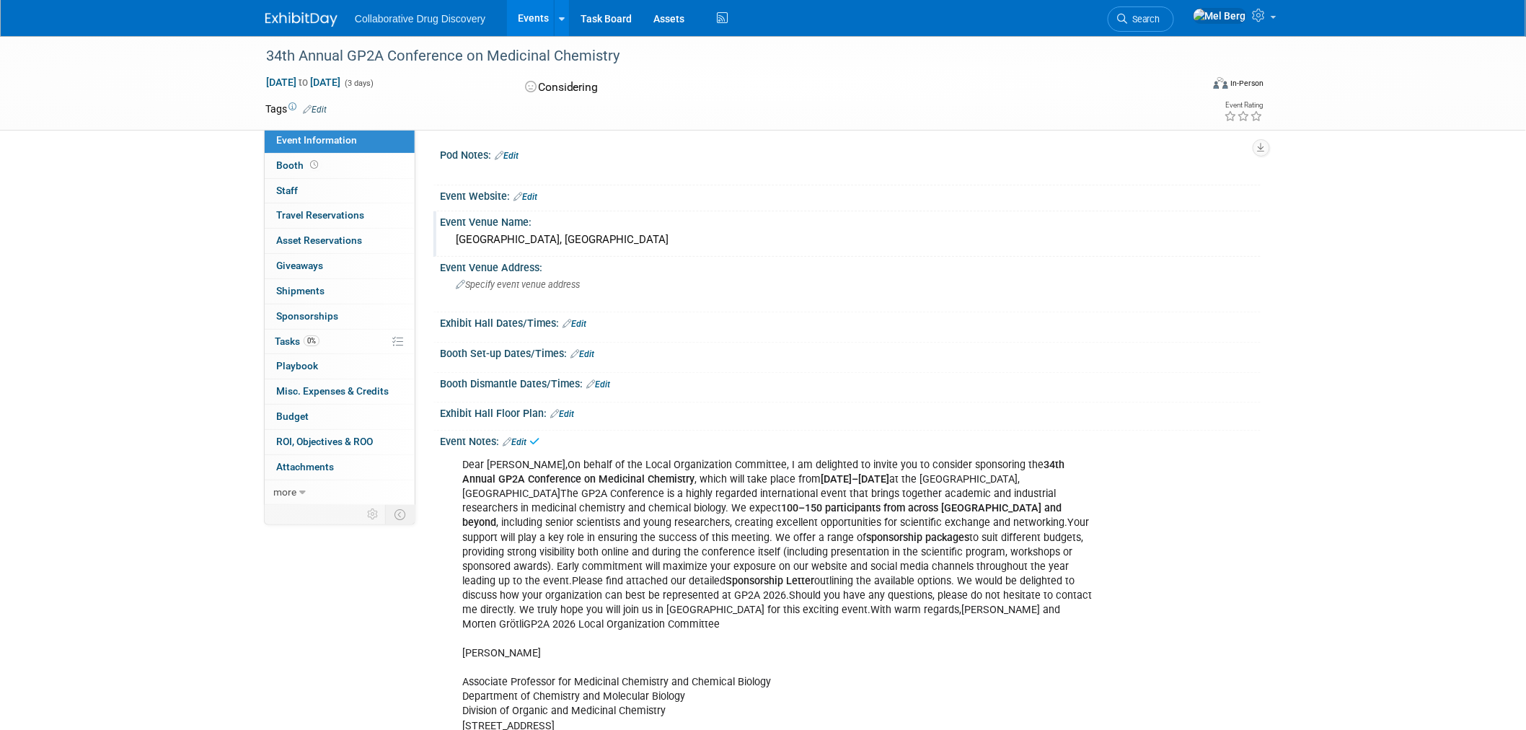
click at [536, 197] on link "Edit" at bounding box center [525, 197] width 24 height 10
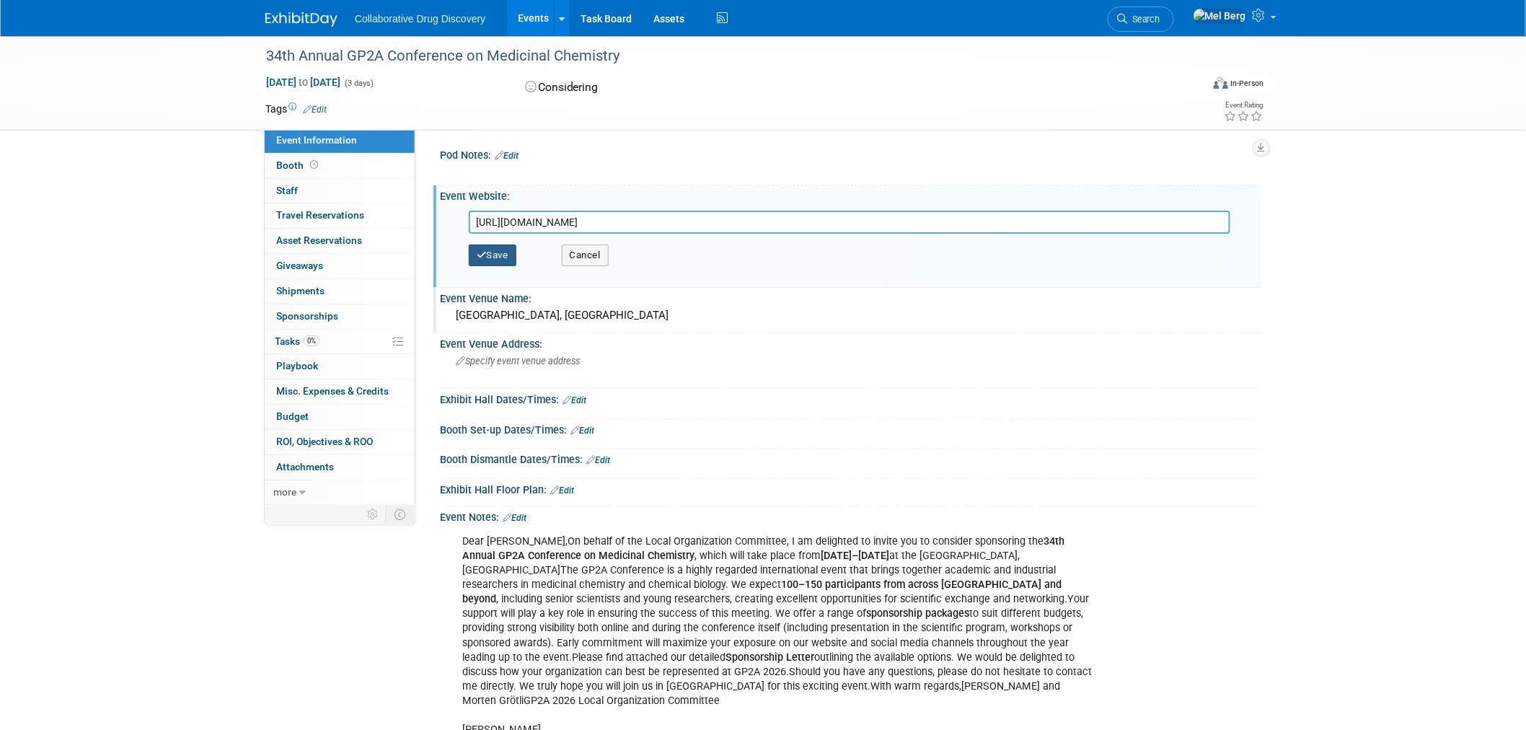
type input "[URL][DOMAIN_NAME]"
click at [502, 258] on button "Save" at bounding box center [493, 255] width 48 height 22
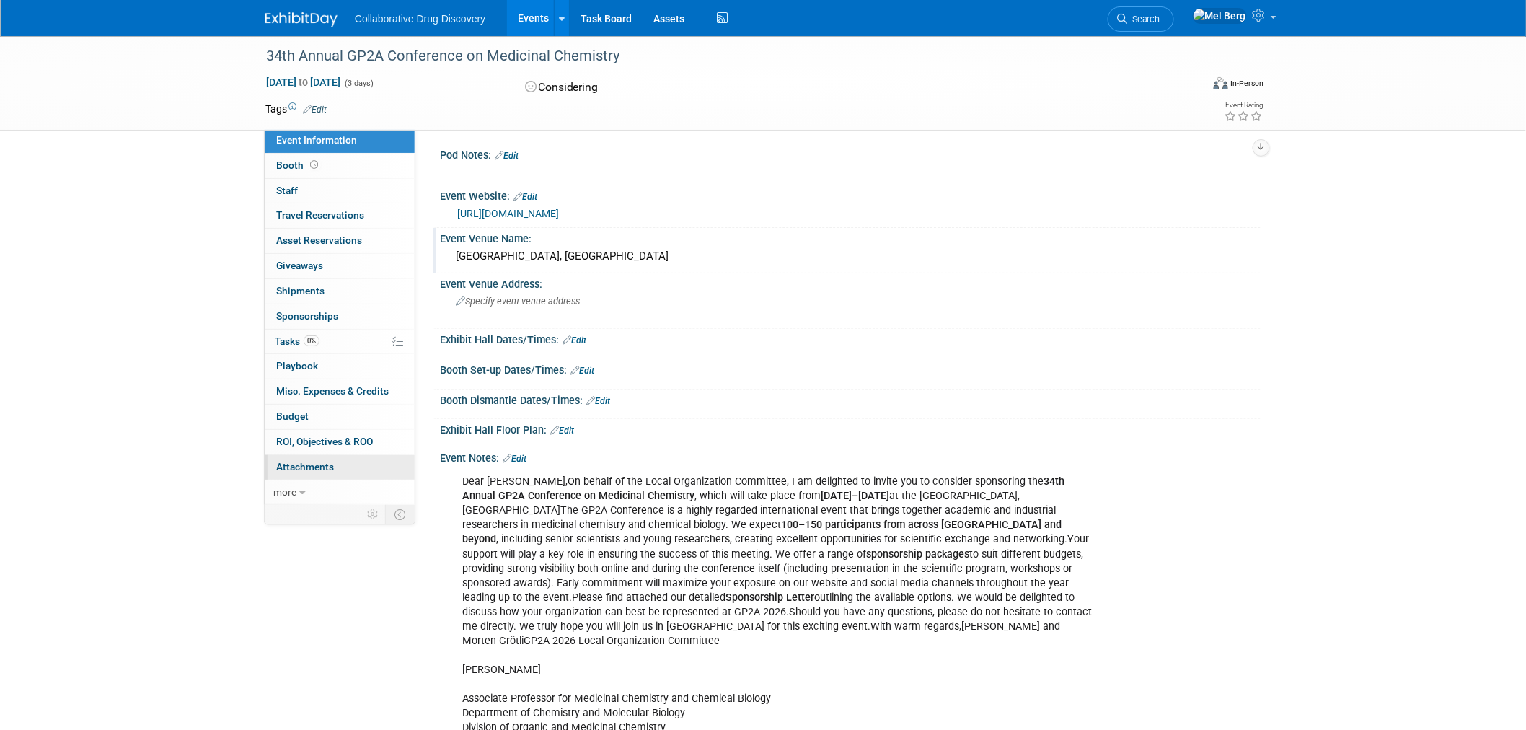
click at [308, 470] on span "Attachments 0" at bounding box center [305, 467] width 58 height 12
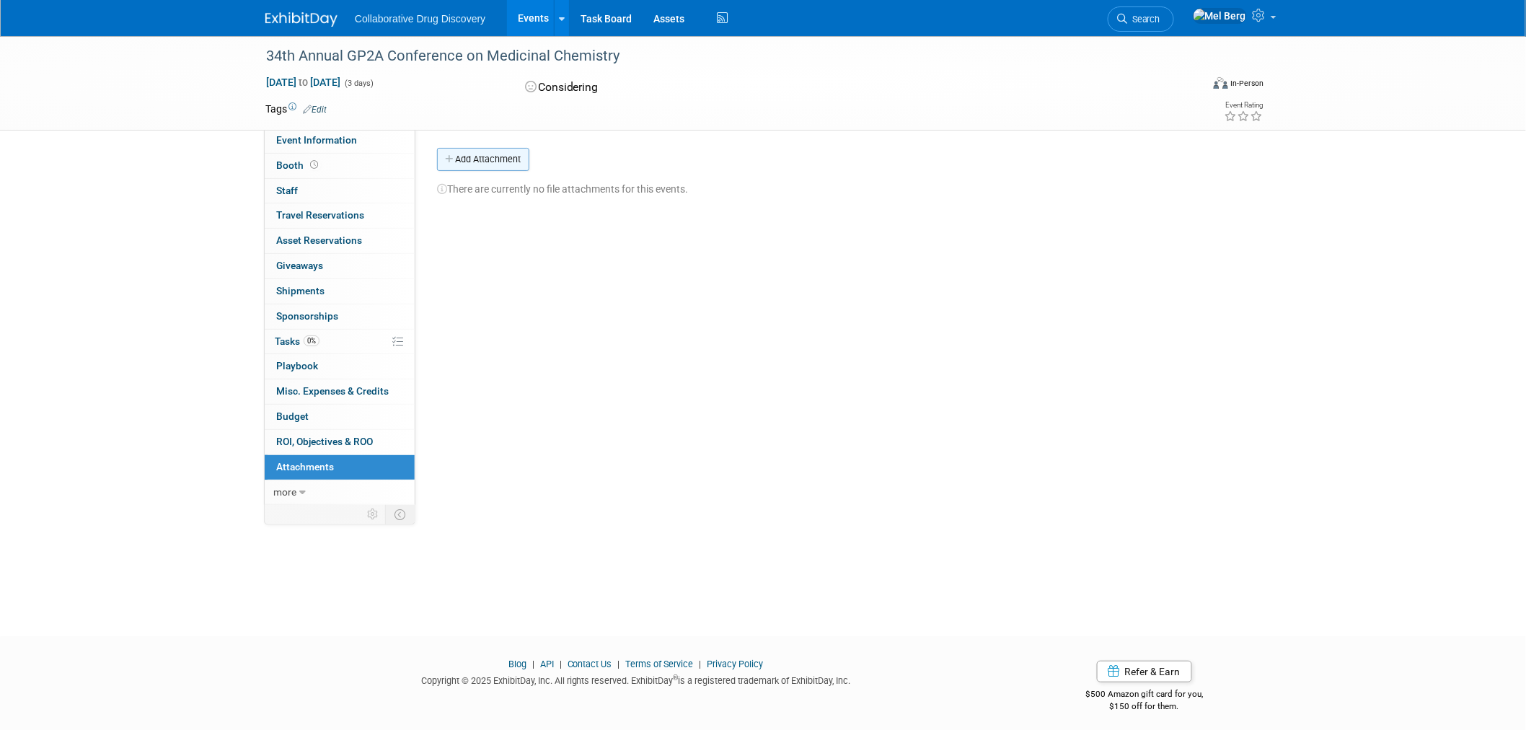
click at [480, 162] on button "Add Attachment" at bounding box center [483, 159] width 92 height 23
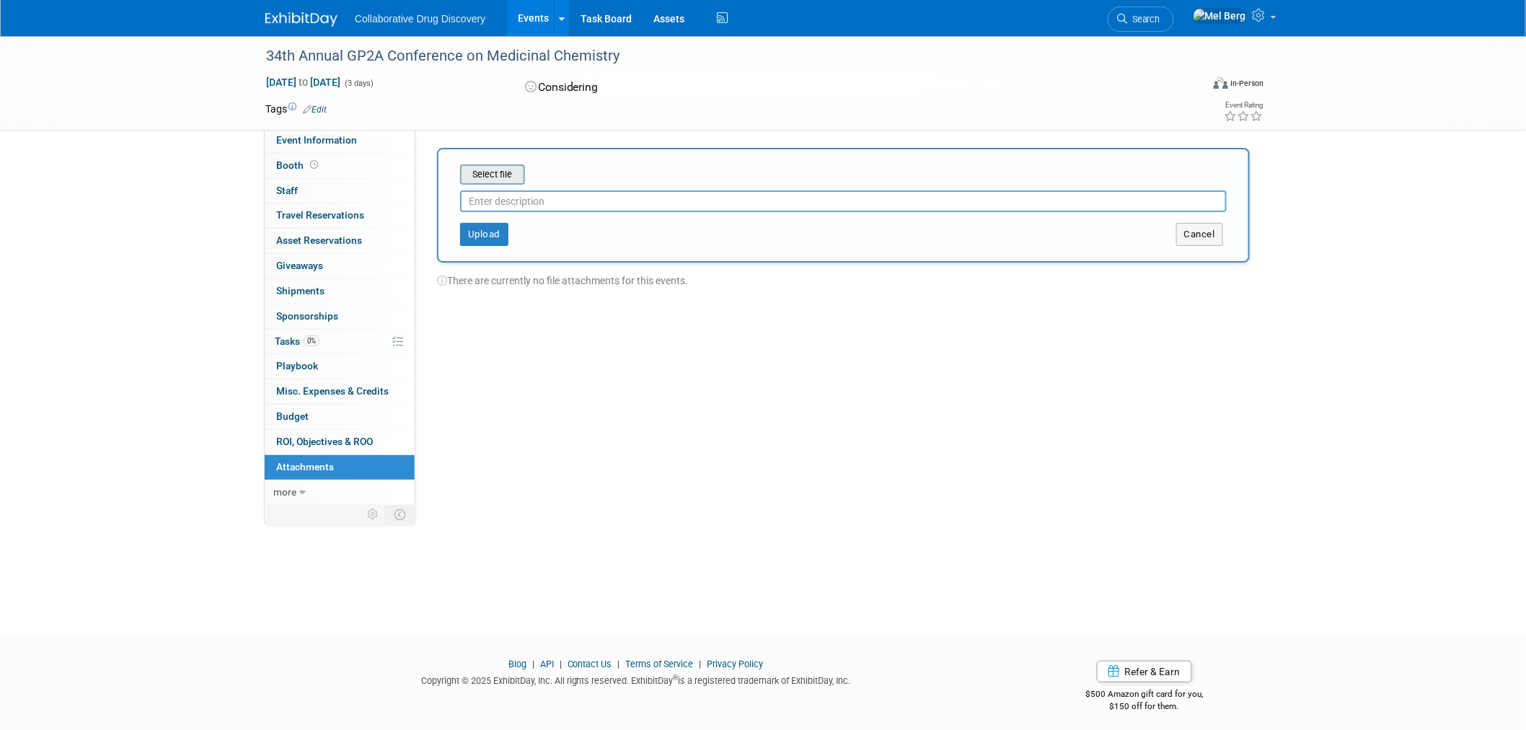
click at [516, 167] on input "file" at bounding box center [438, 174] width 172 height 17
type input "Sponsor Letter"
click at [499, 231] on button "Upload" at bounding box center [484, 228] width 48 height 23
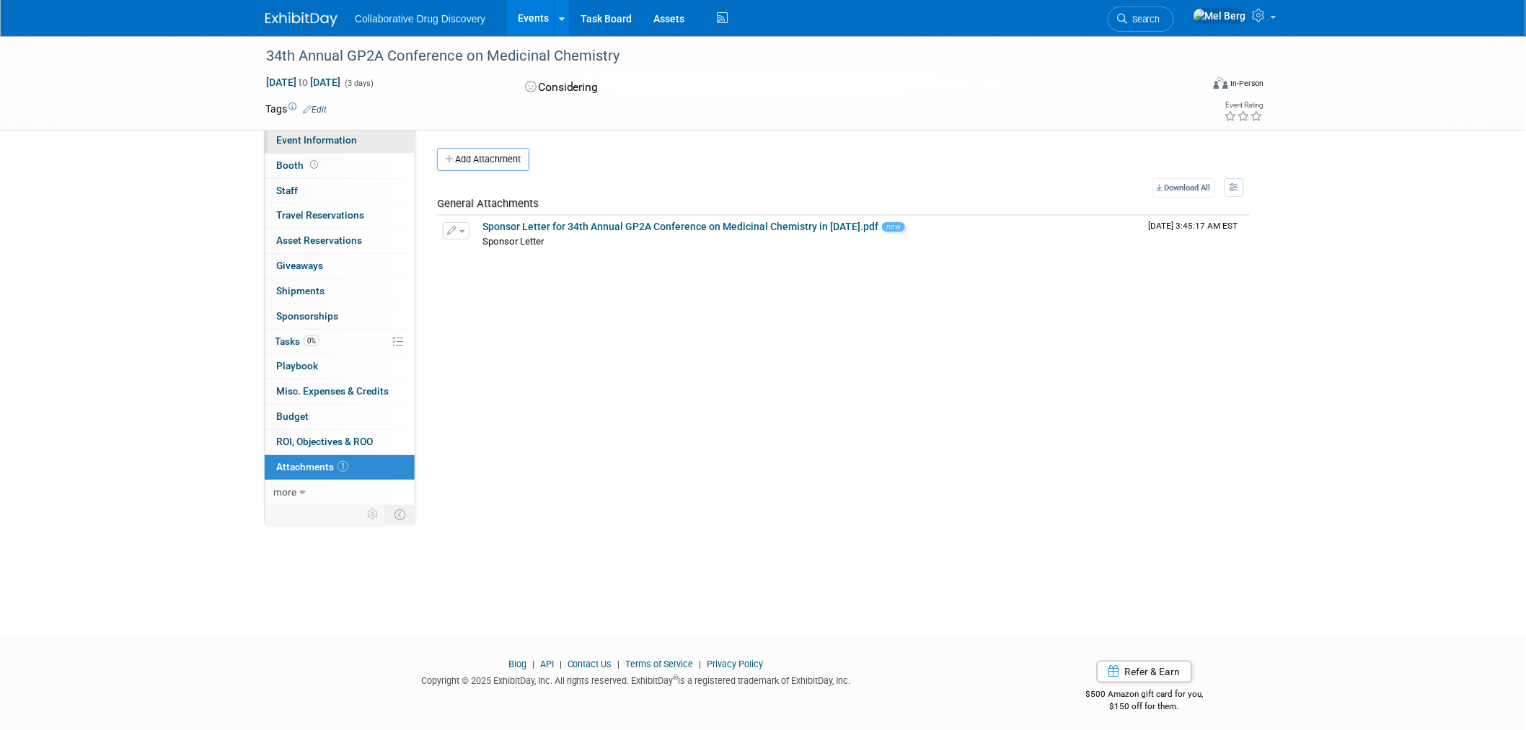
click at [298, 143] on span "Event Information" at bounding box center [316, 140] width 81 height 12
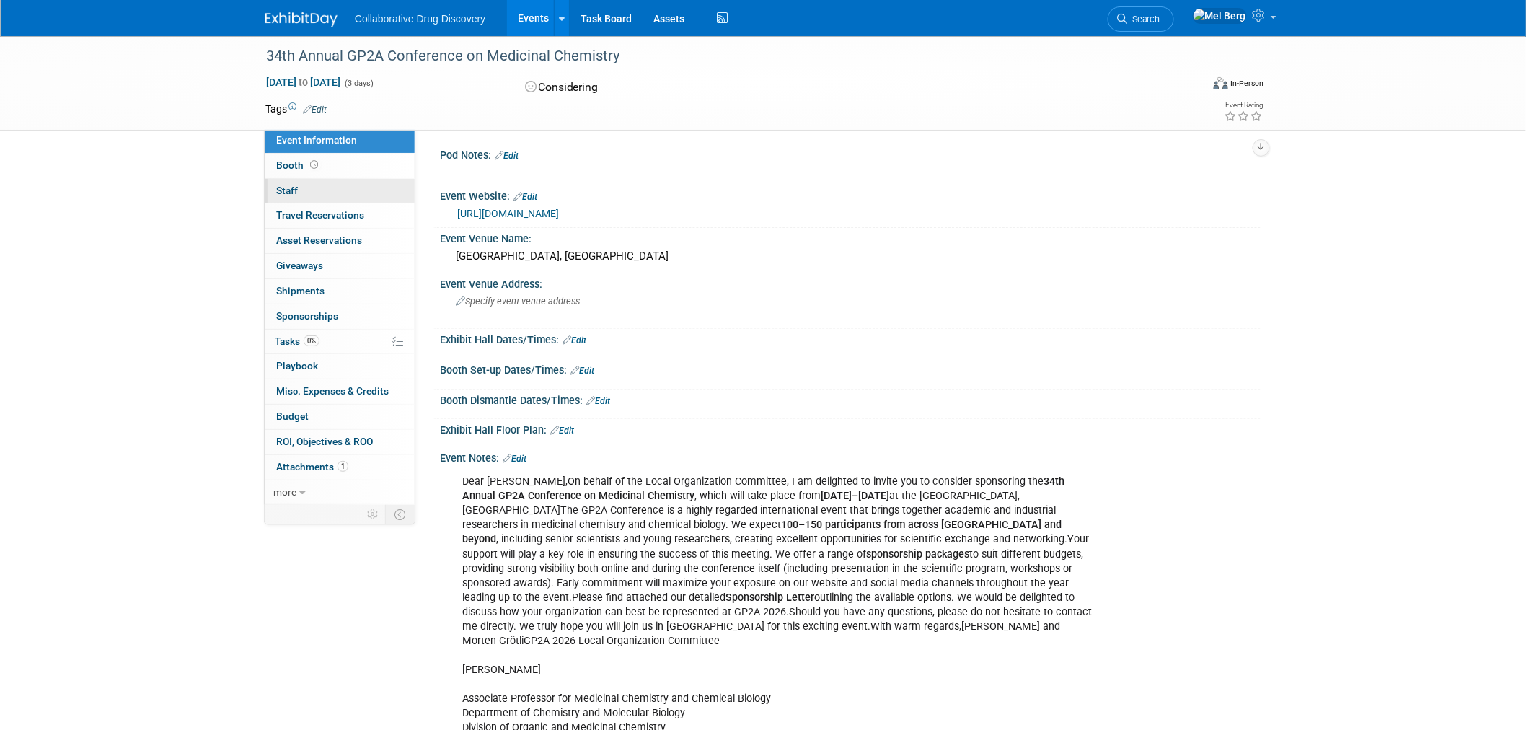
click at [284, 185] on span "Staff 0" at bounding box center [287, 191] width 22 height 12
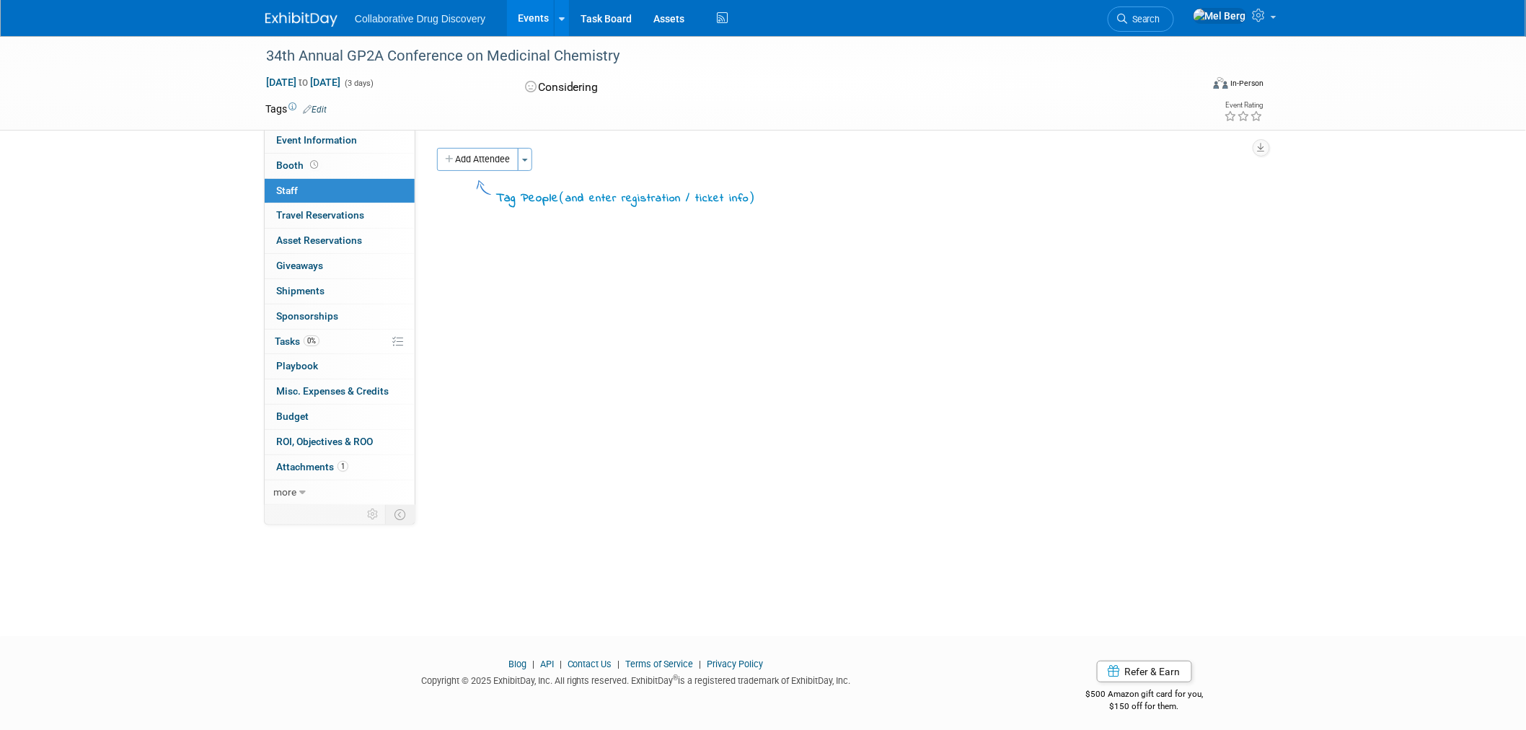
click at [319, 105] on link "Edit" at bounding box center [315, 110] width 24 height 10
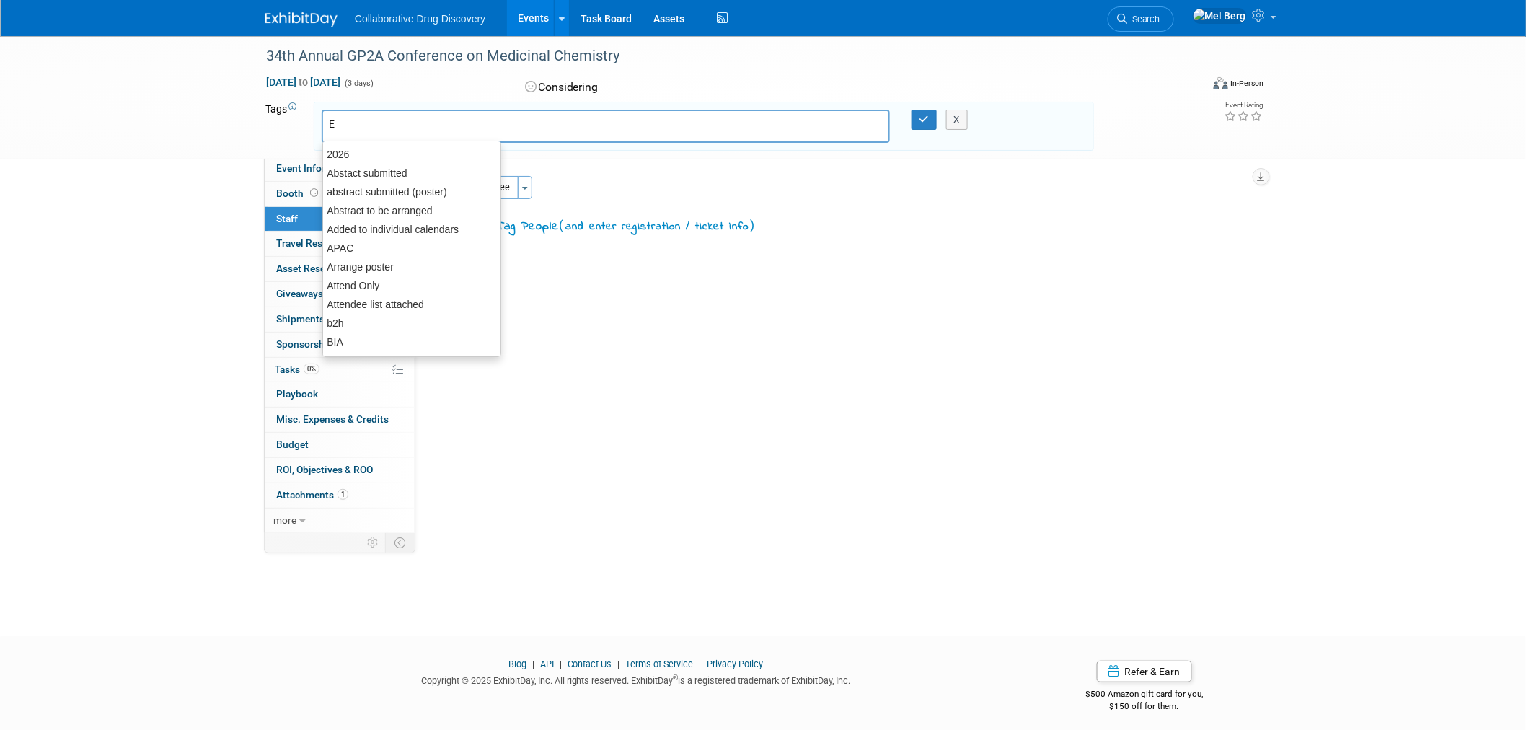
type input "EU"
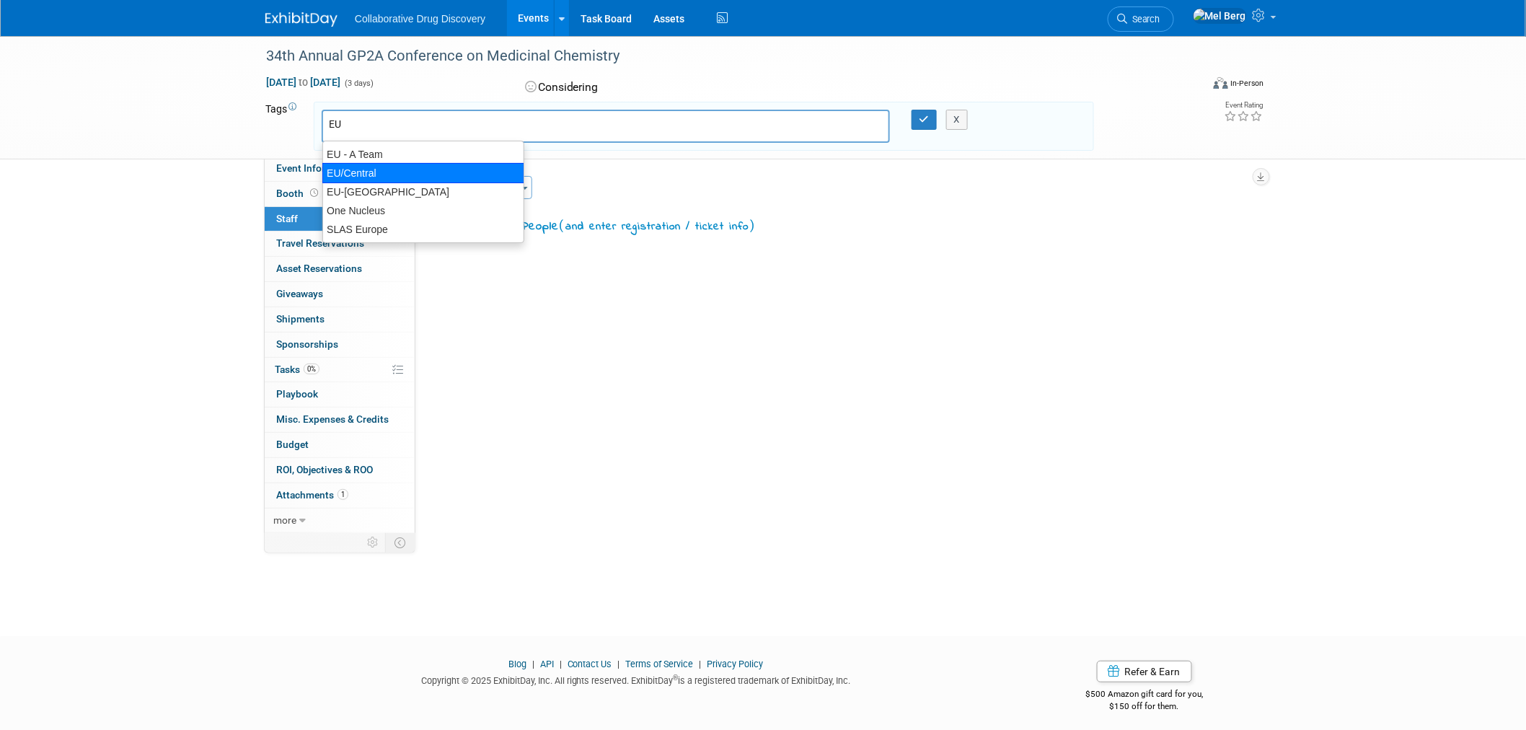
click at [376, 173] on div "EU/Central" at bounding box center [423, 173] width 202 height 20
type input "EU/Central"
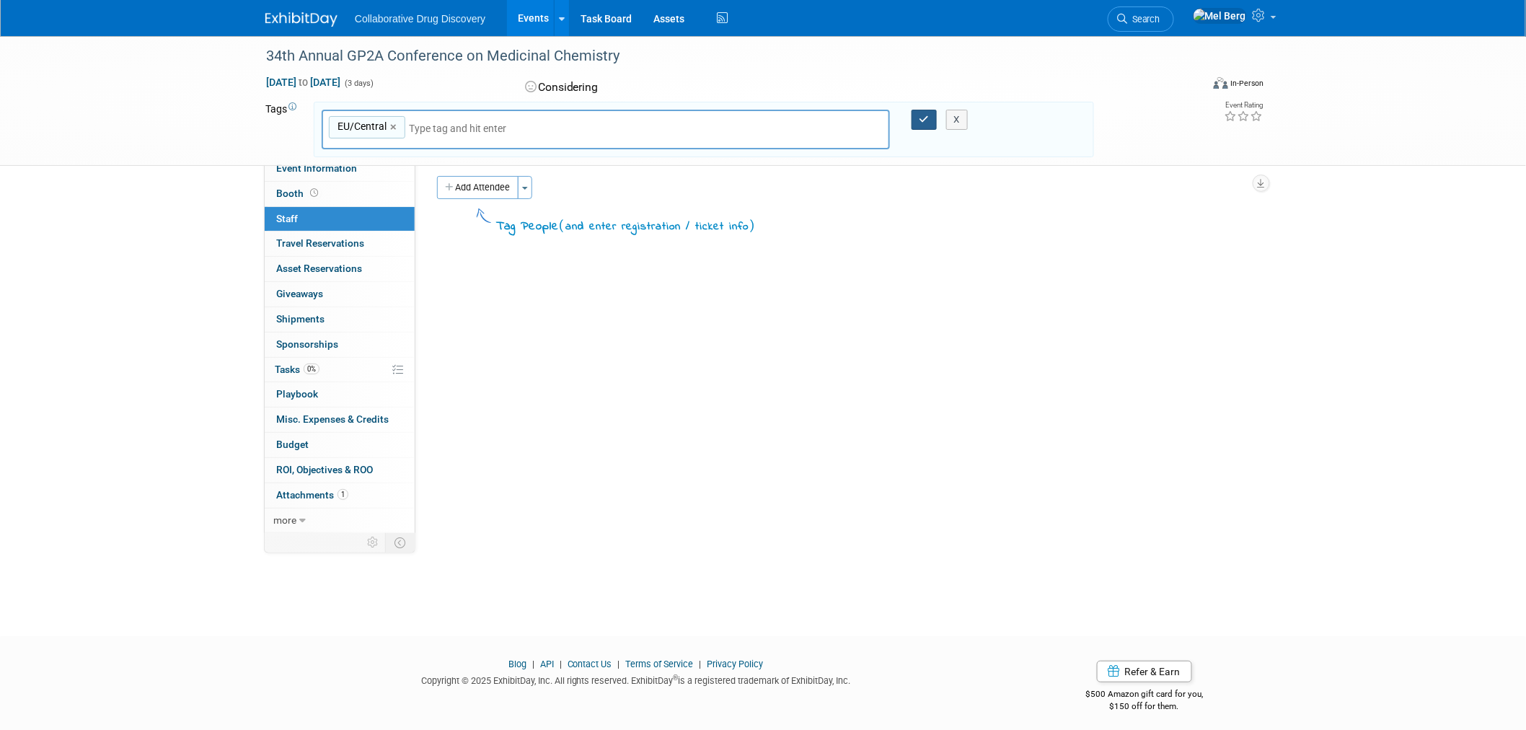
click at [912, 118] on button "button" at bounding box center [924, 120] width 26 height 20
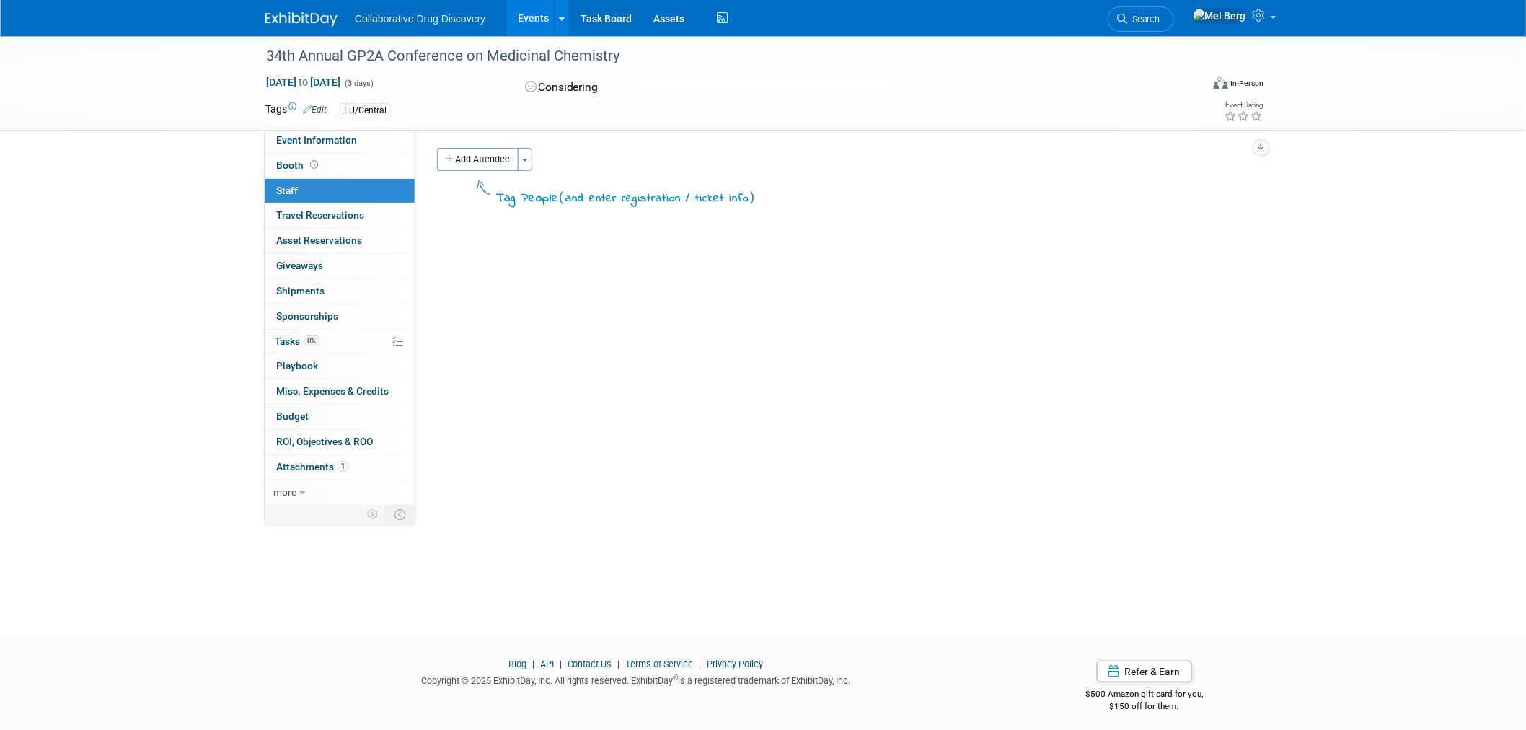
click at [1127, 14] on icon at bounding box center [1122, 19] width 10 height 10
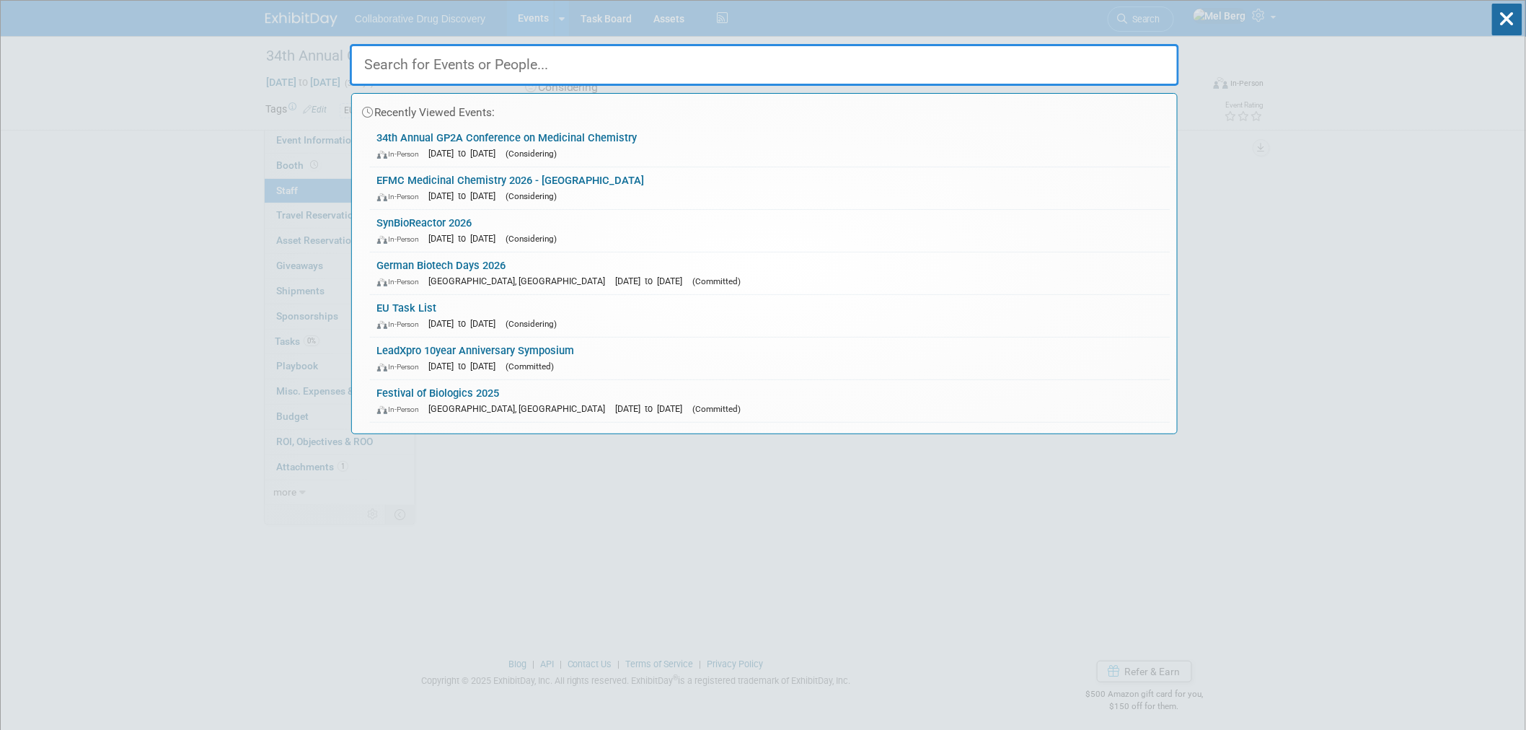
paste input "The Festival of Genomics and Biodata"
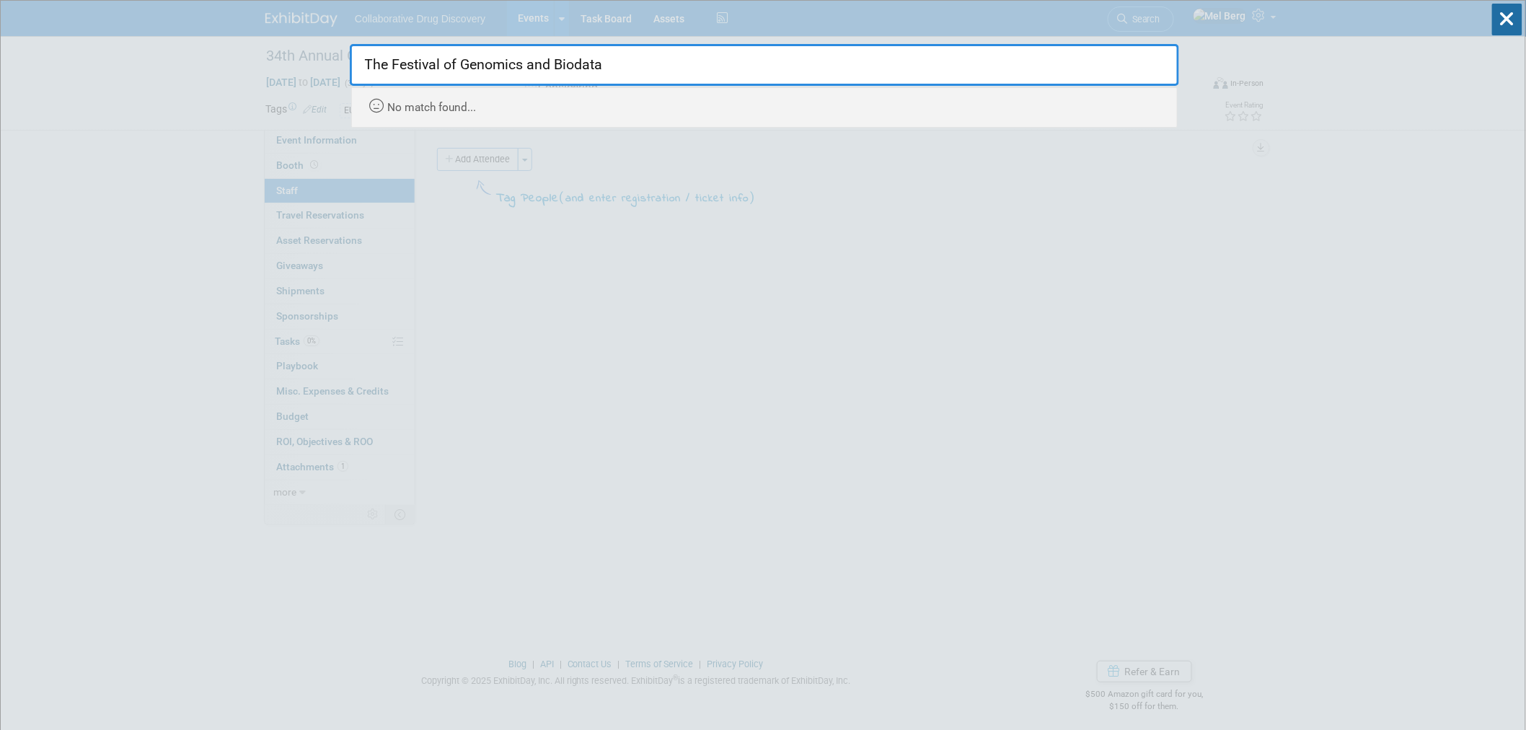
click at [374, 67] on input "The Festival of Genomics and Biodata" at bounding box center [764, 65] width 829 height 42
type input "Festival of Genomics and Biodata"
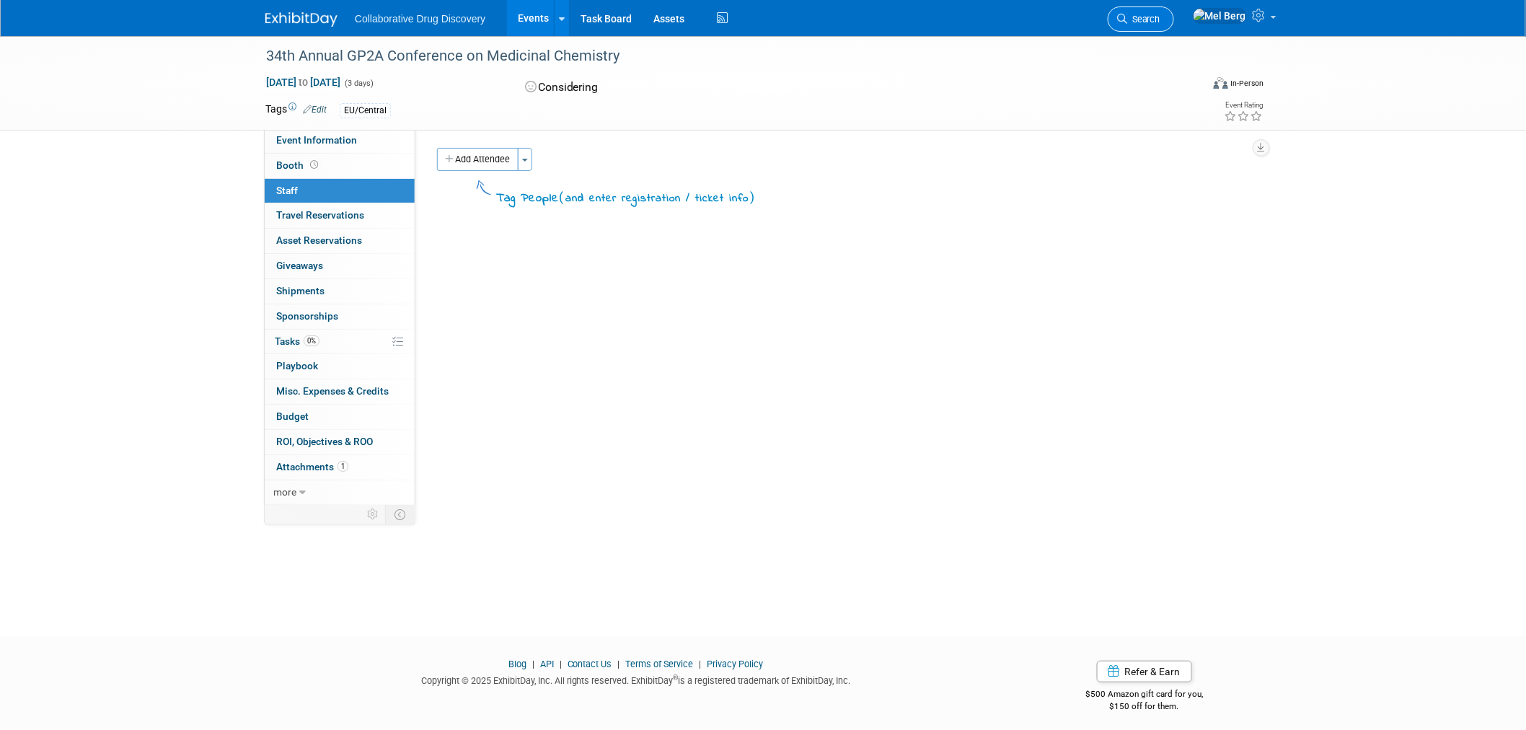
click at [1159, 18] on span "Search" at bounding box center [1143, 19] width 33 height 11
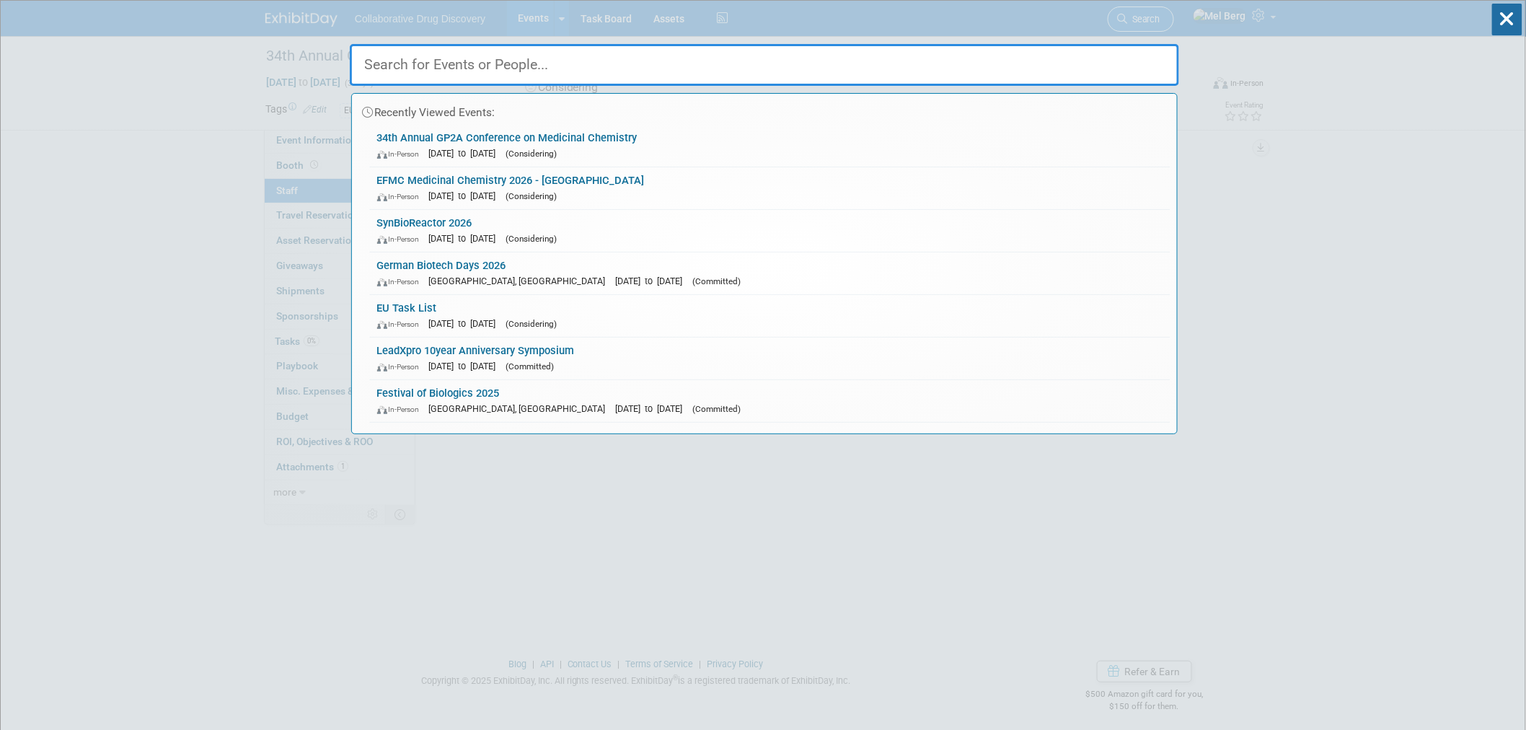
paste input "Dutch Medicines Days"
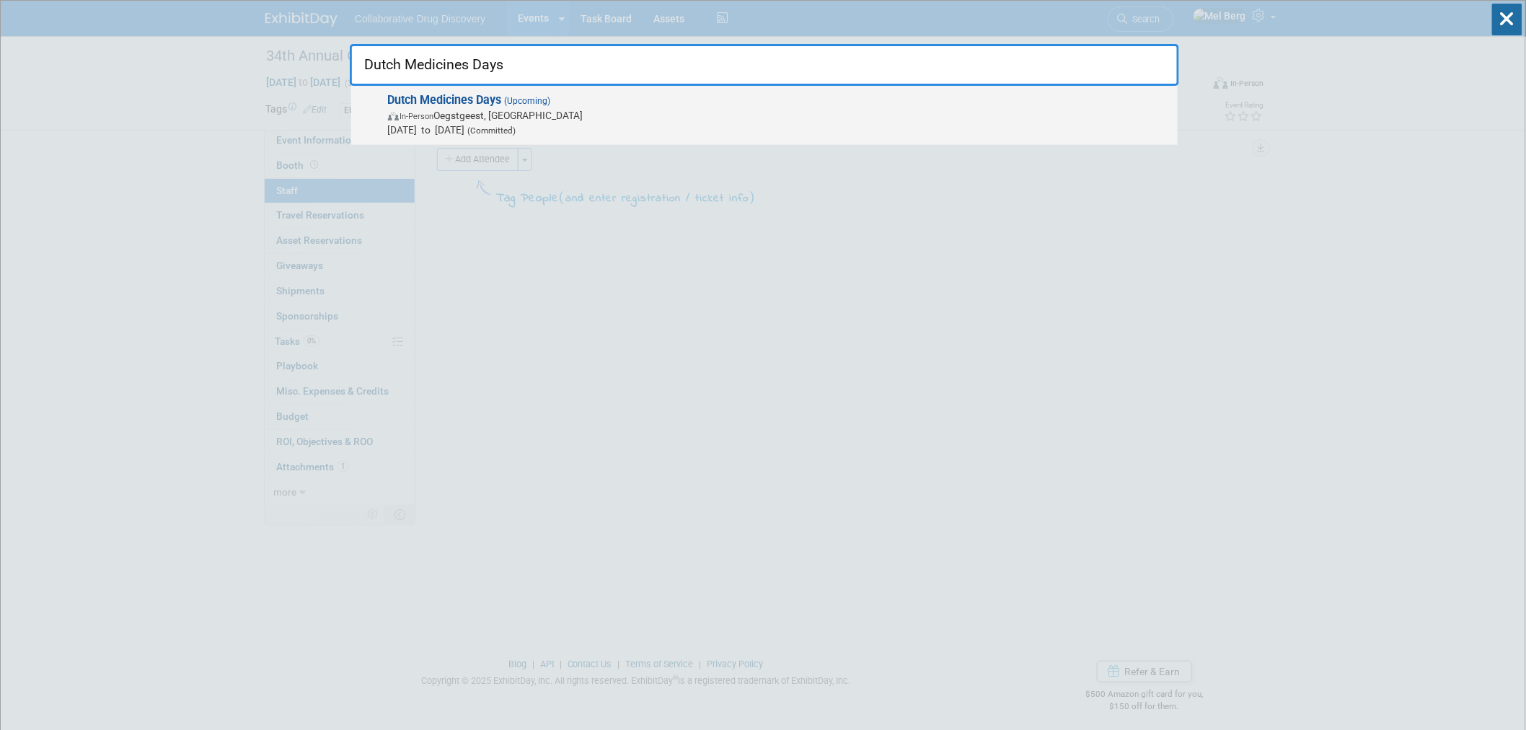
type input "Dutch Medicines Days"
click at [556, 116] on span "In-Person Oegstgeest, [GEOGRAPHIC_DATA]" at bounding box center [779, 115] width 782 height 14
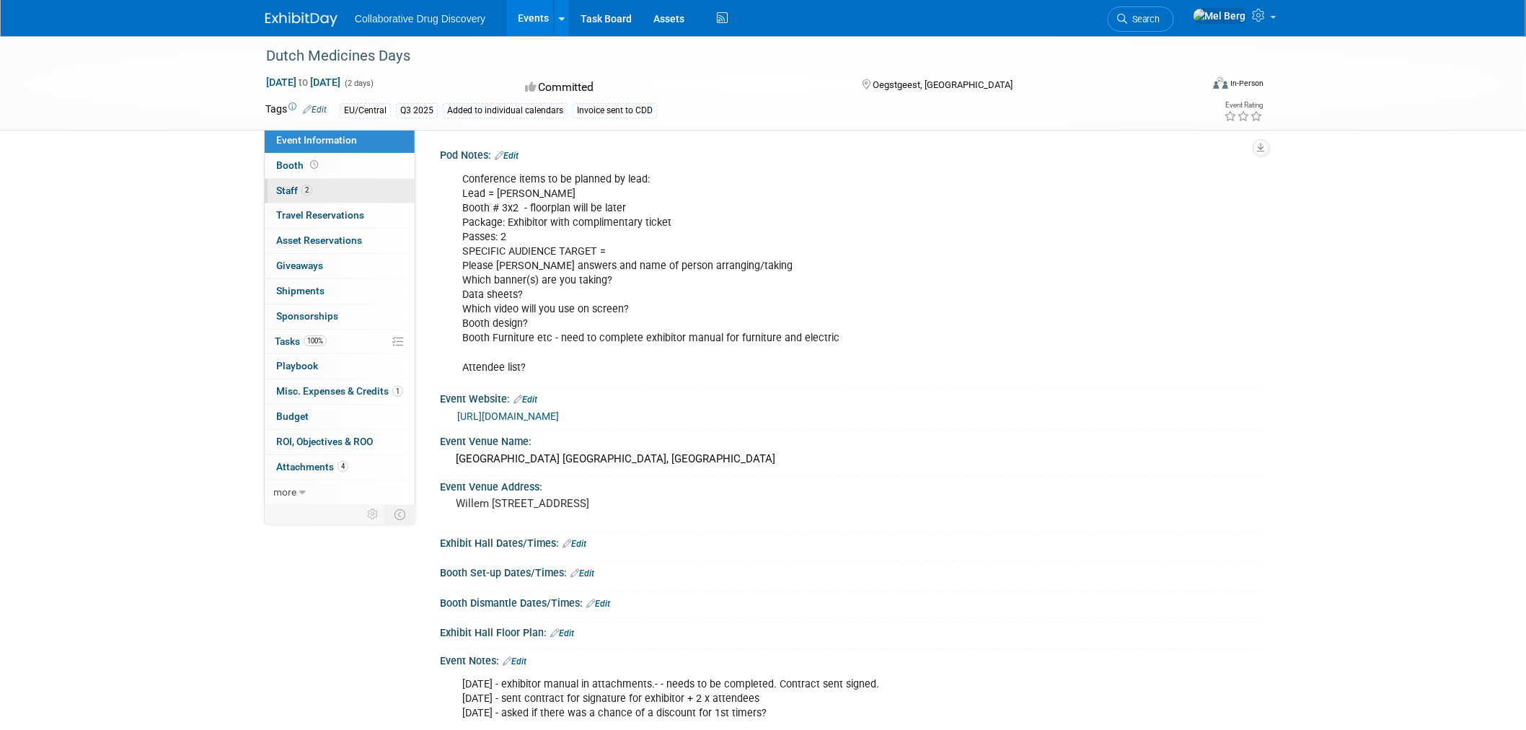
click at [343, 193] on link "2 Staff 2" at bounding box center [340, 191] width 150 height 25
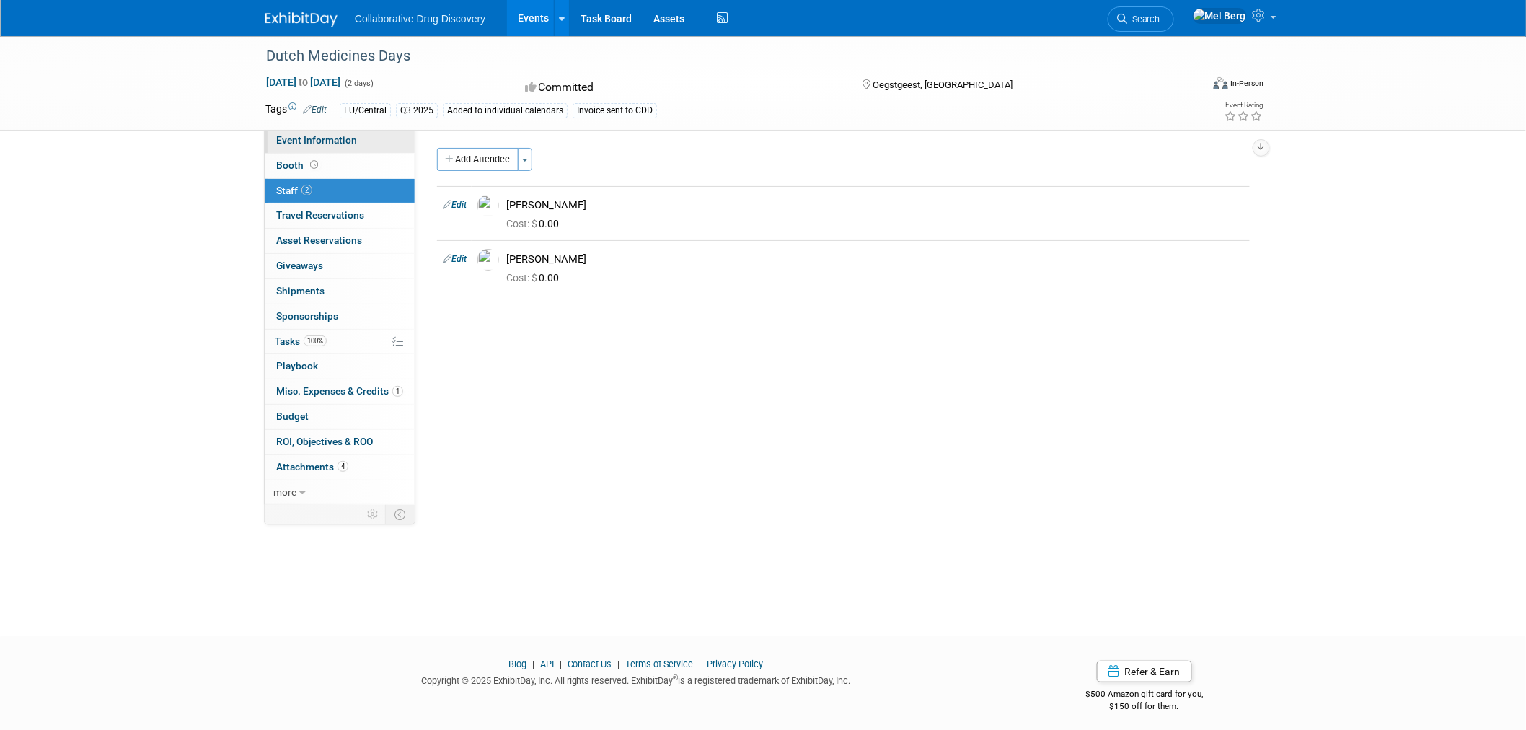
click at [322, 140] on span "Event Information" at bounding box center [316, 140] width 81 height 12
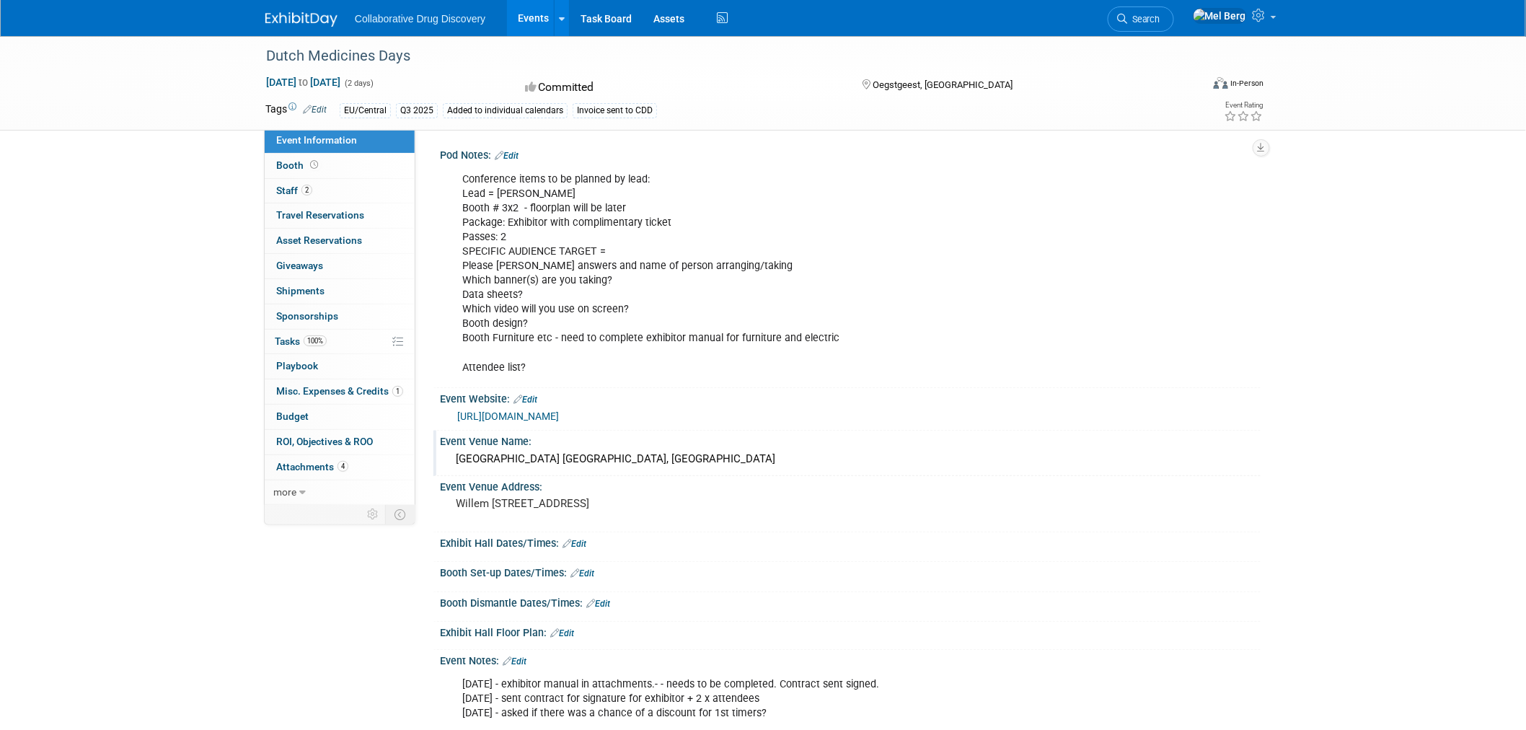
click at [593, 459] on div "CORPUS Congress Centre Leiden, Netherlands" at bounding box center [850, 459] width 799 height 22
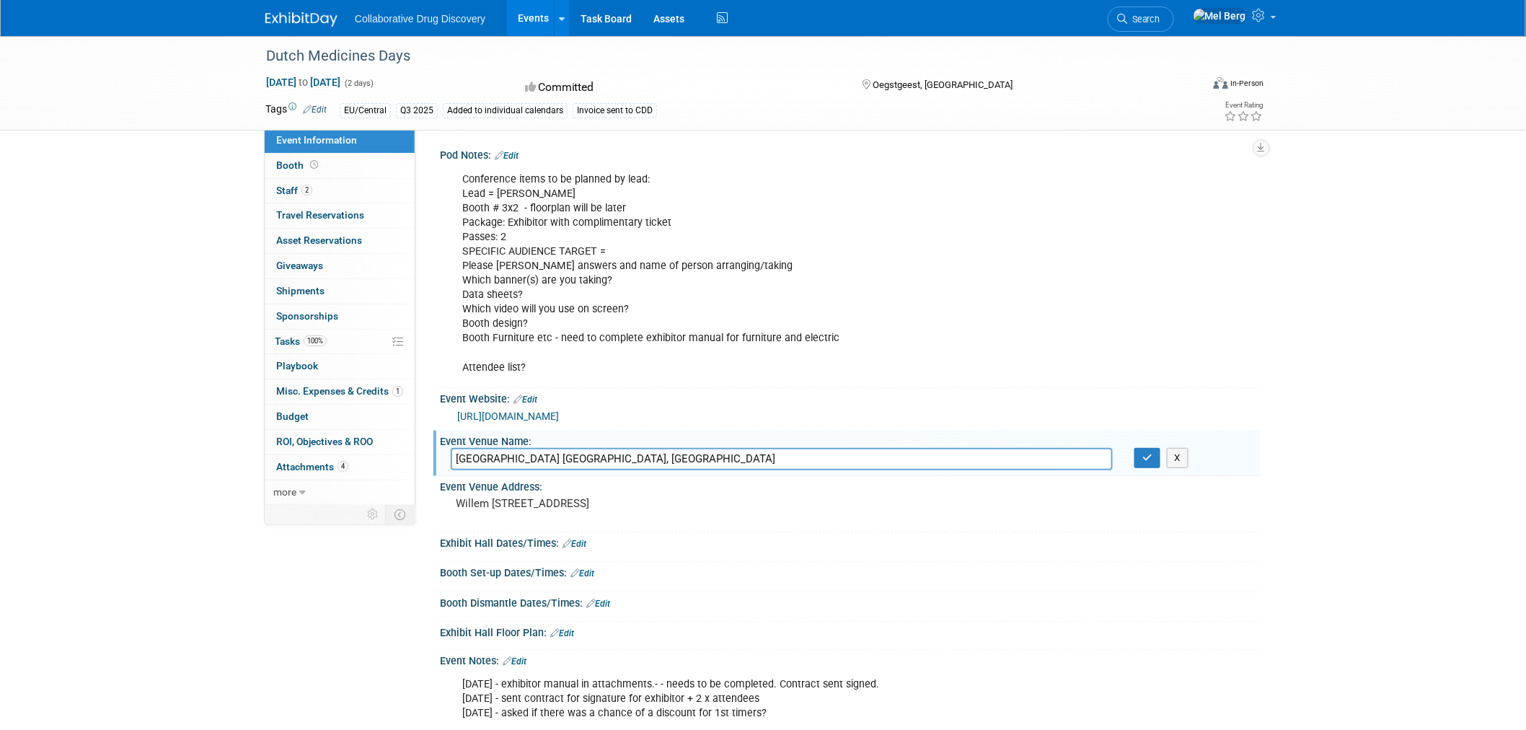
click at [593, 459] on input "CORPUS Congress Centre Leiden, Netherlands" at bounding box center [782, 459] width 662 height 22
drag, startPoint x: 430, startPoint y: 58, endPoint x: 193, endPoint y: 66, distance: 237.4
click at [193, 66] on div "Dutch Medicines Days Oct 8, 2025 to Oct 9, 2025 (2 days) Oct 8, 2025 to Oct 9, …" at bounding box center [763, 83] width 1526 height 94
copy div "Dutch Medicines Days"
